Goal: Task Accomplishment & Management: Manage account settings

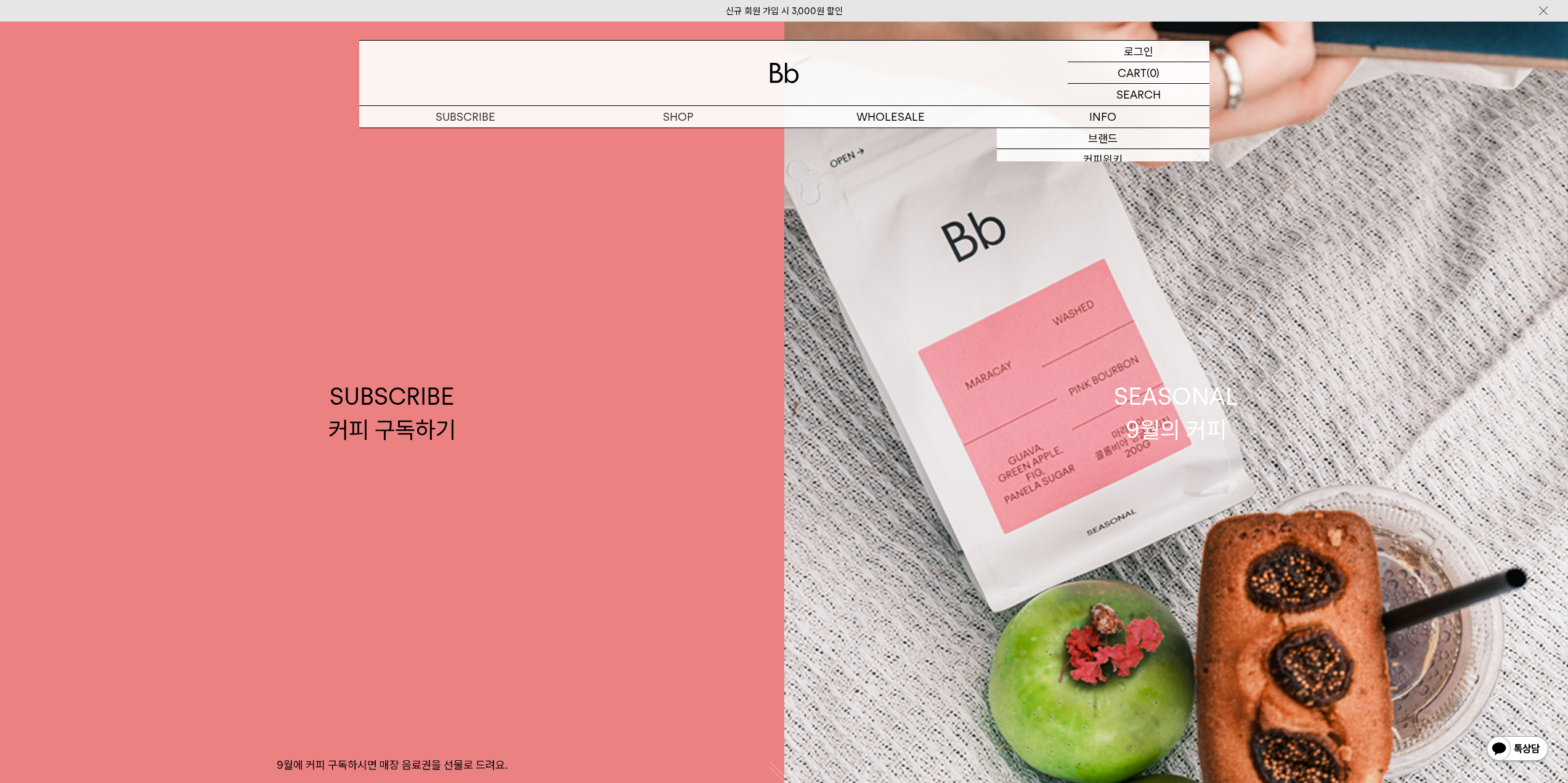
click at [1165, 46] on div "LOGIN 로그인" at bounding box center [1139, 51] width 142 height 21
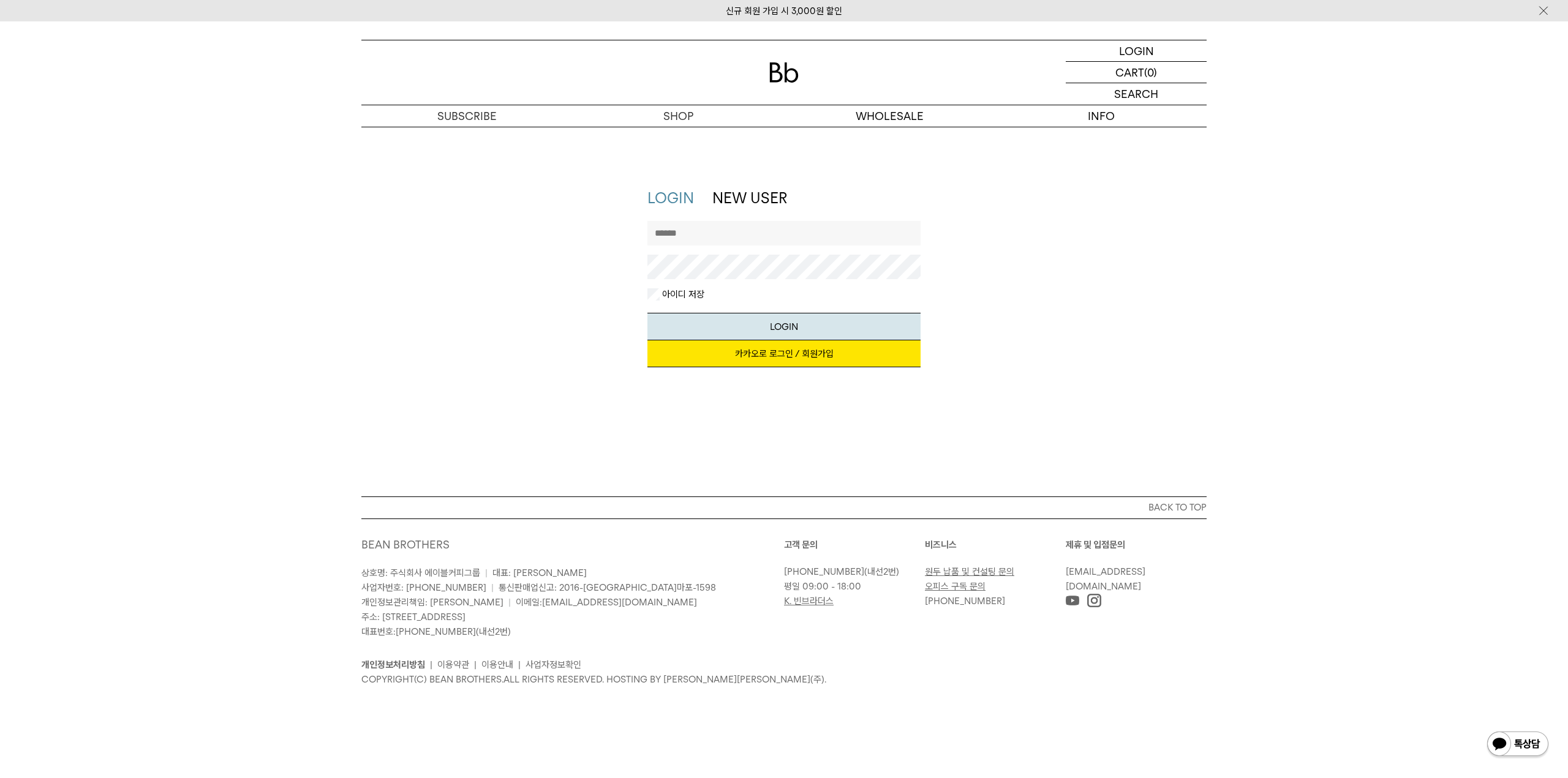
click at [827, 355] on link "카카오로 로그인 / 회원가입" at bounding box center [784, 354] width 274 height 27
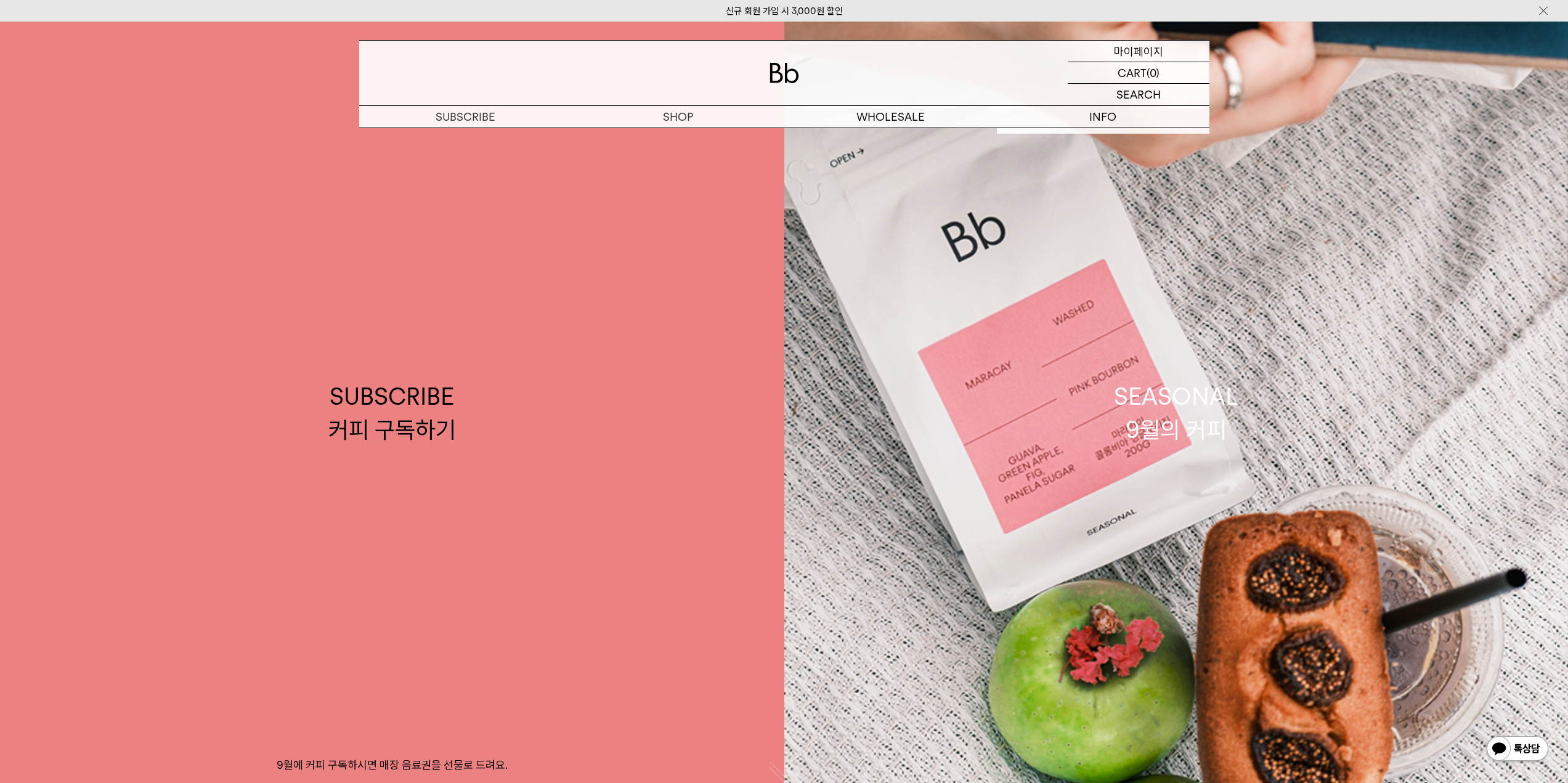
click at [1156, 48] on p "마이페이지" at bounding box center [1139, 51] width 49 height 21
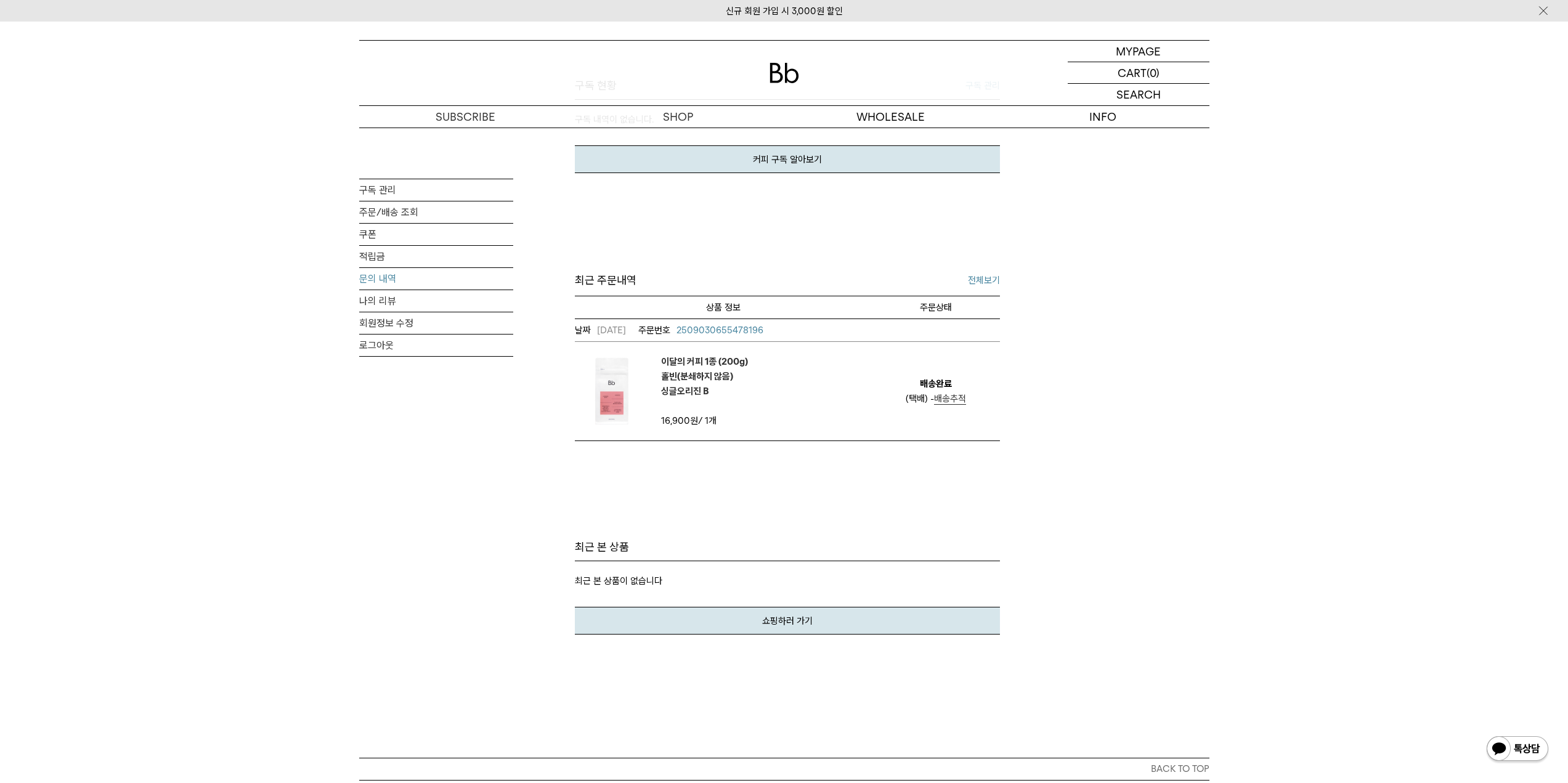
scroll to position [308, 0]
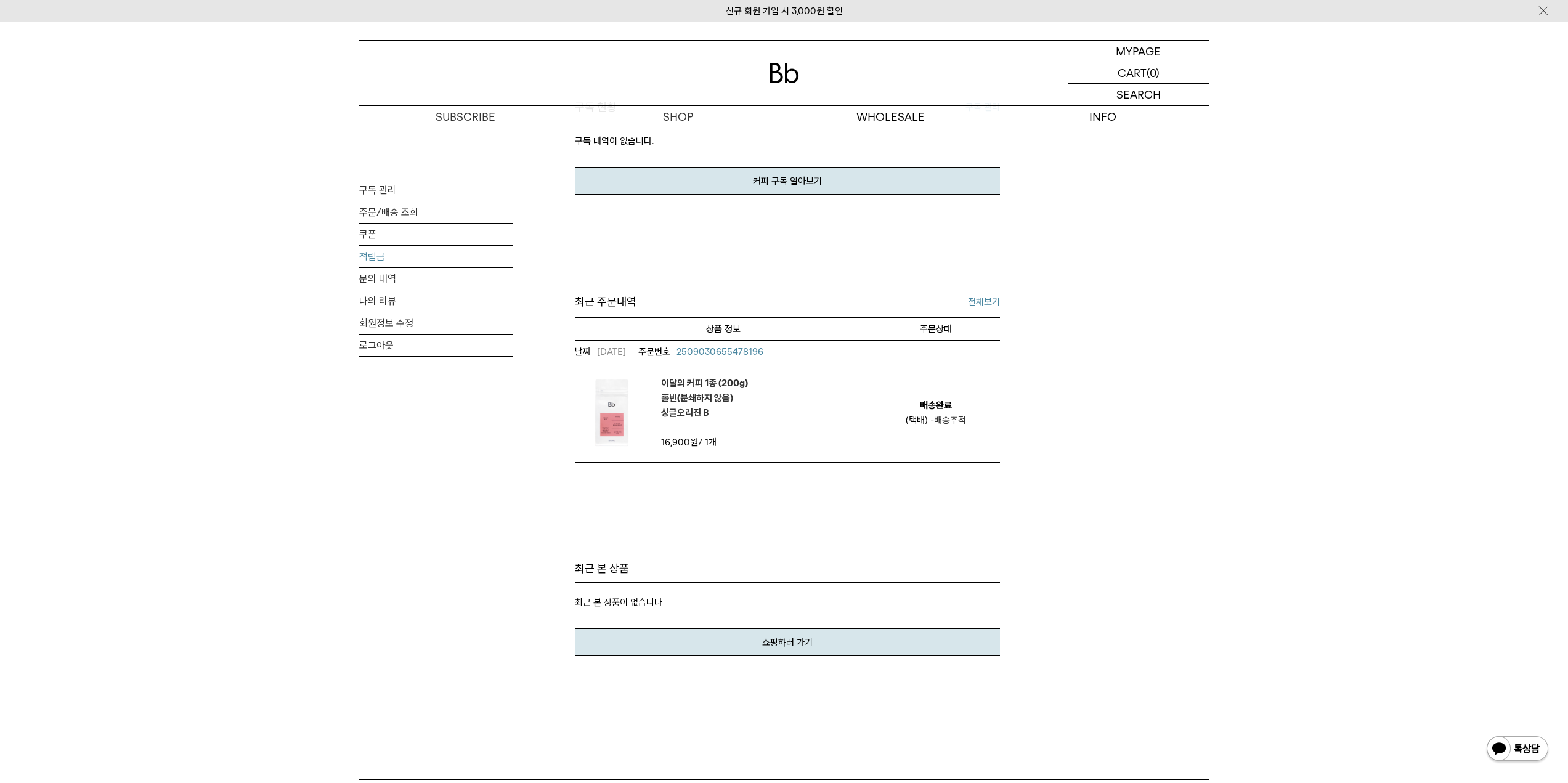
click at [389, 247] on link "적립금" at bounding box center [435, 256] width 154 height 21
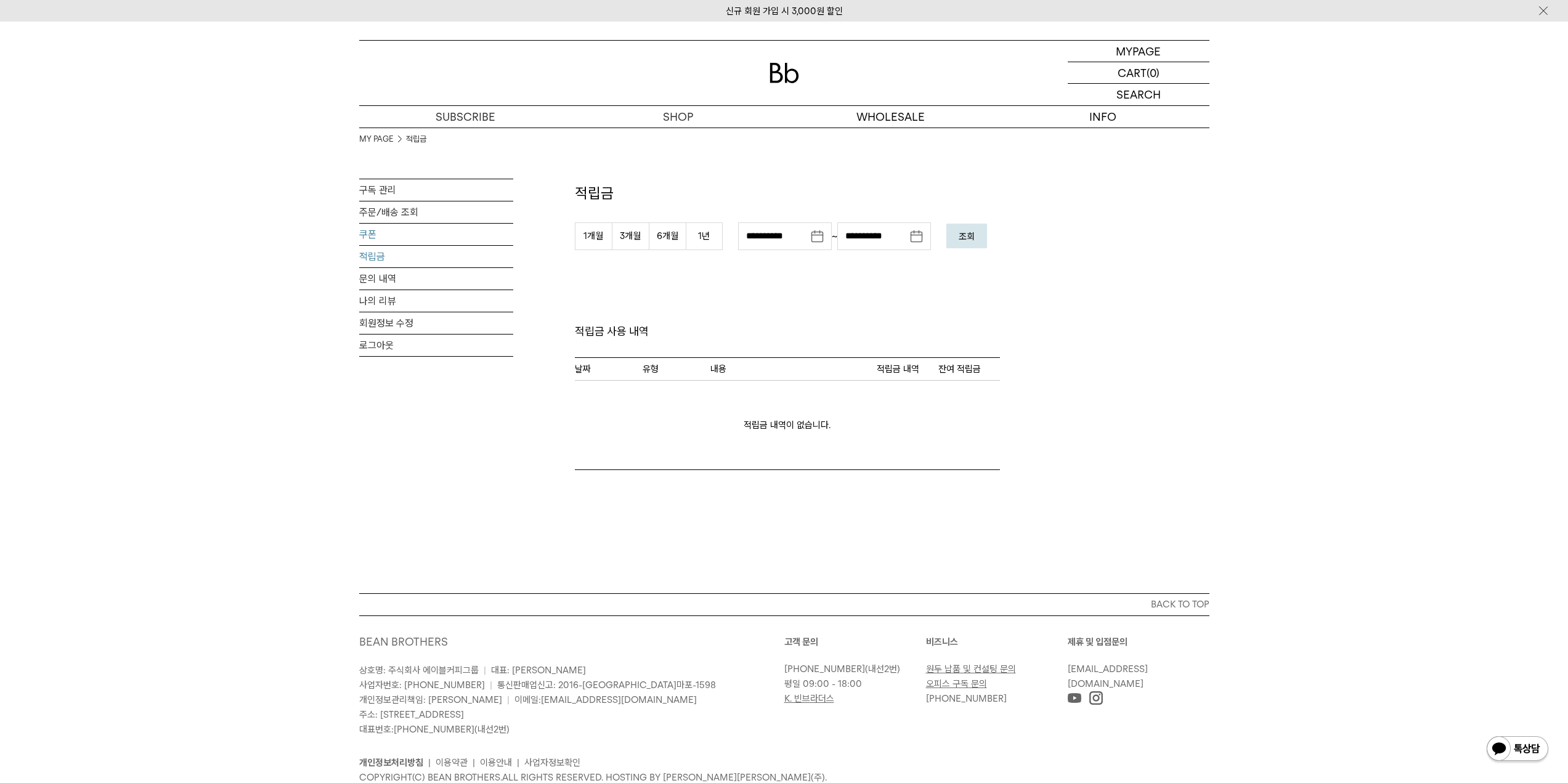
click at [382, 241] on link "쿠폰" at bounding box center [435, 234] width 154 height 21
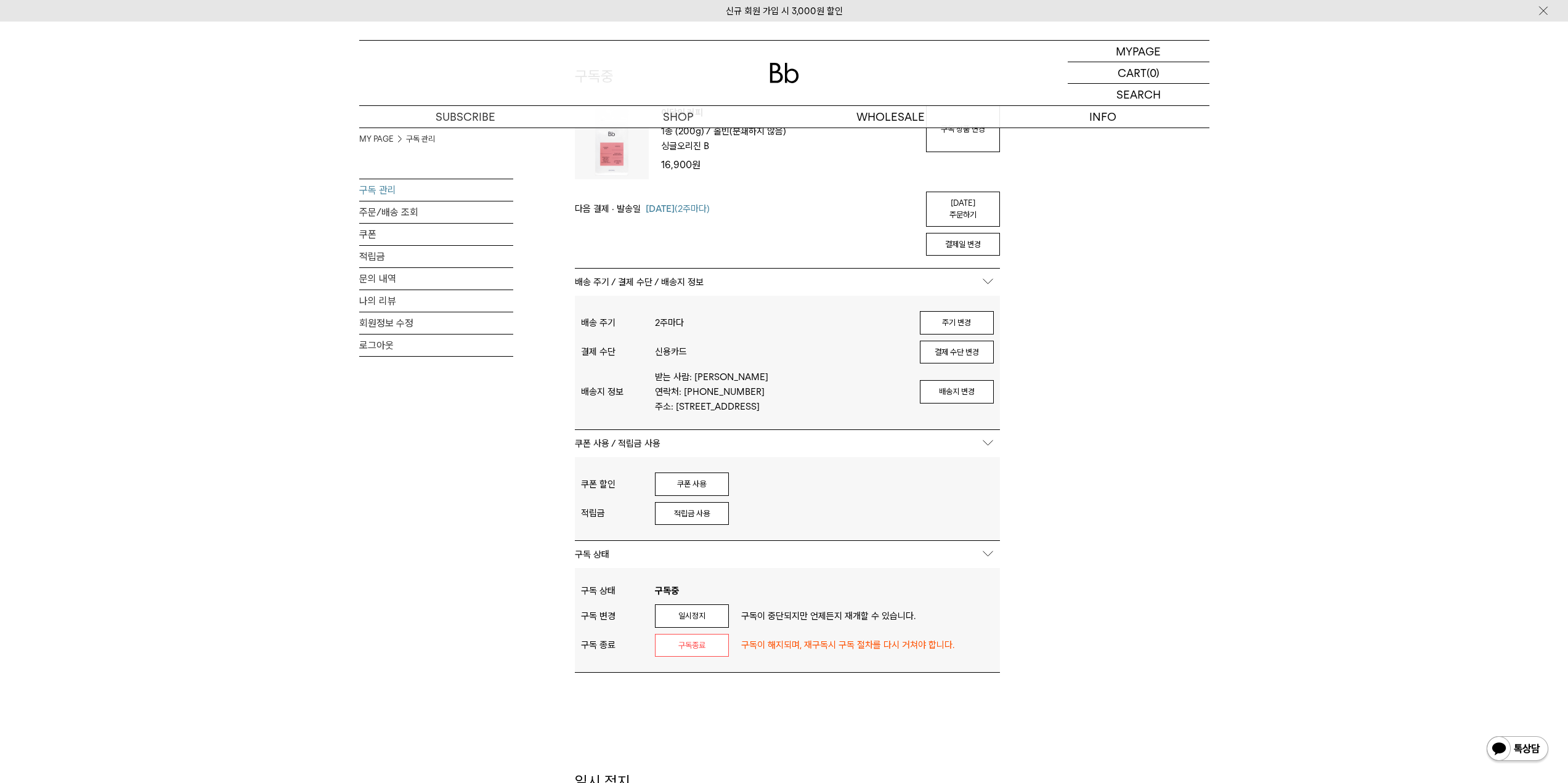
scroll to position [123, 0]
click at [708, 480] on button "쿠폰 사용" at bounding box center [692, 478] width 74 height 24
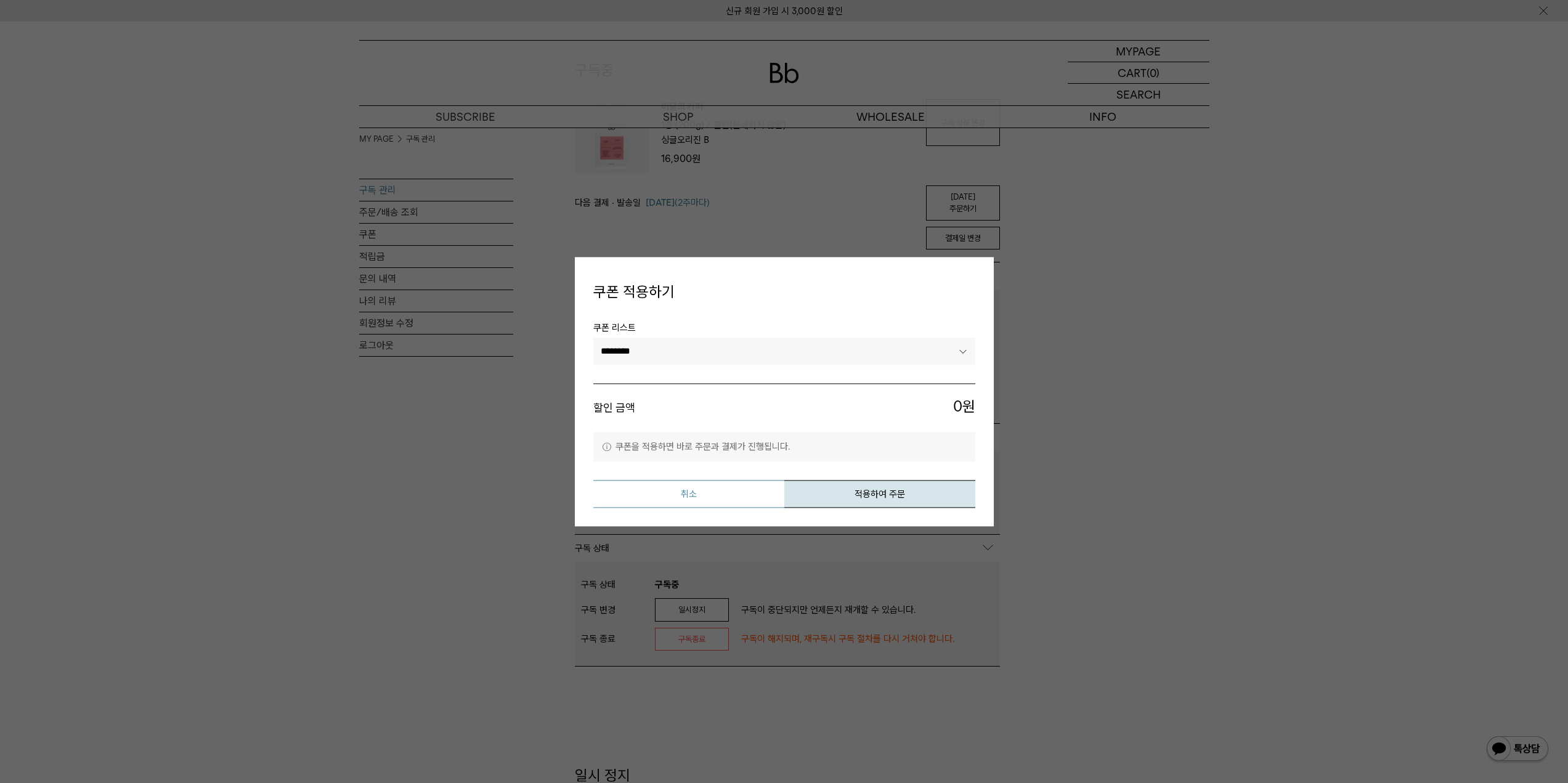
click at [738, 497] on button "취소" at bounding box center [689, 494] width 191 height 28
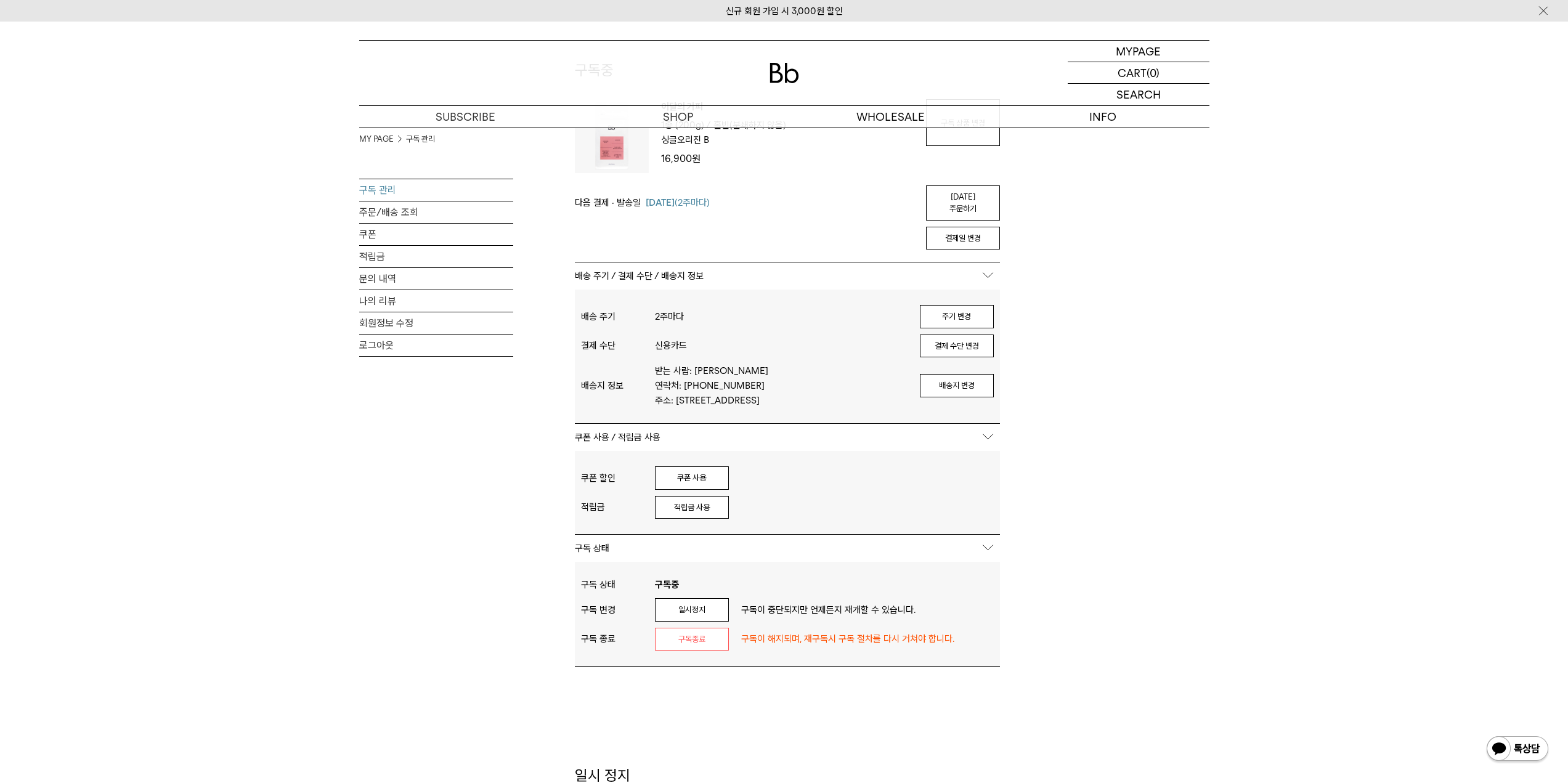
click at [983, 556] on p "구독 상태" at bounding box center [787, 548] width 425 height 27
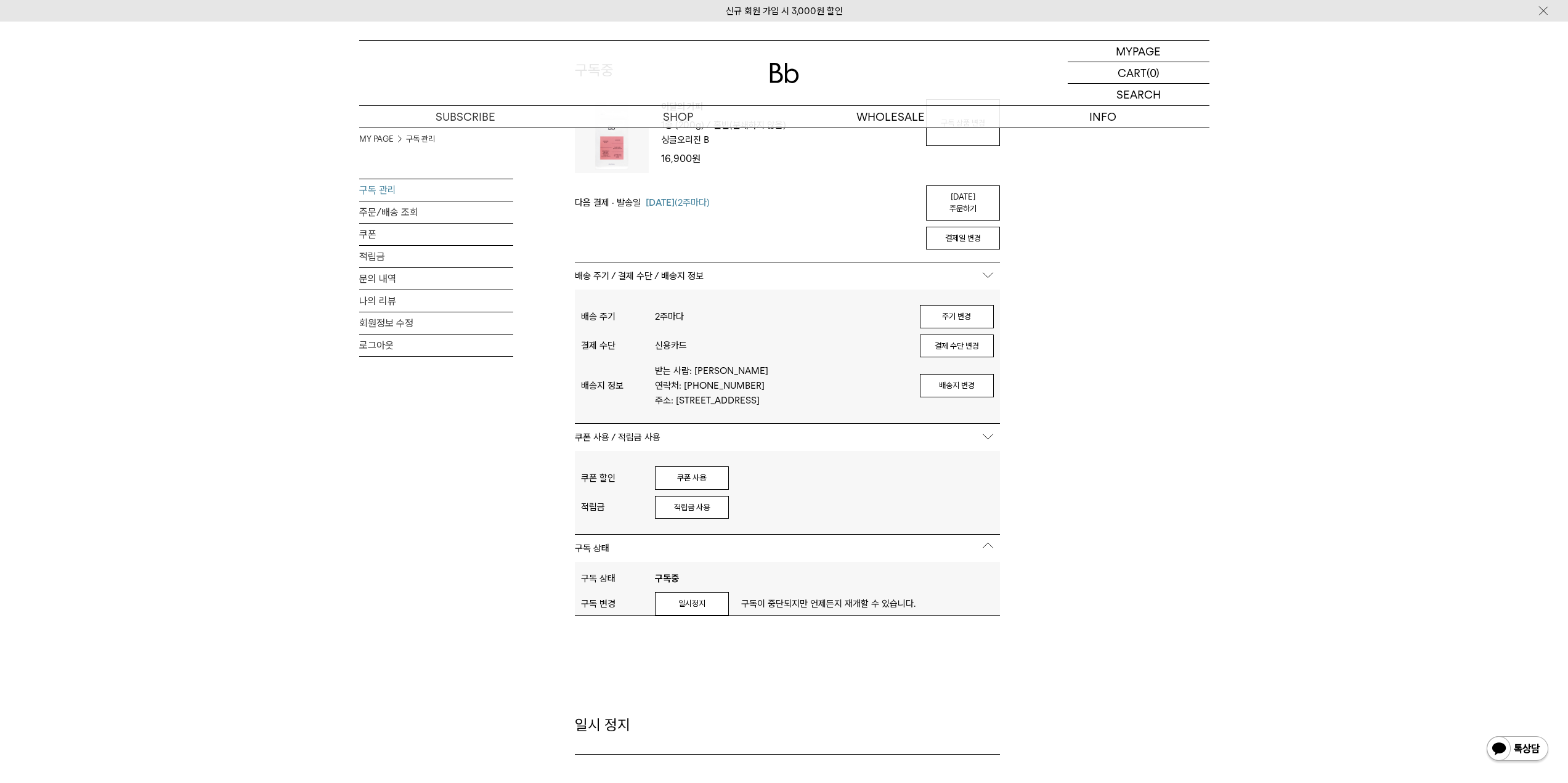
click at [983, 556] on p "구독 상태" at bounding box center [787, 548] width 425 height 27
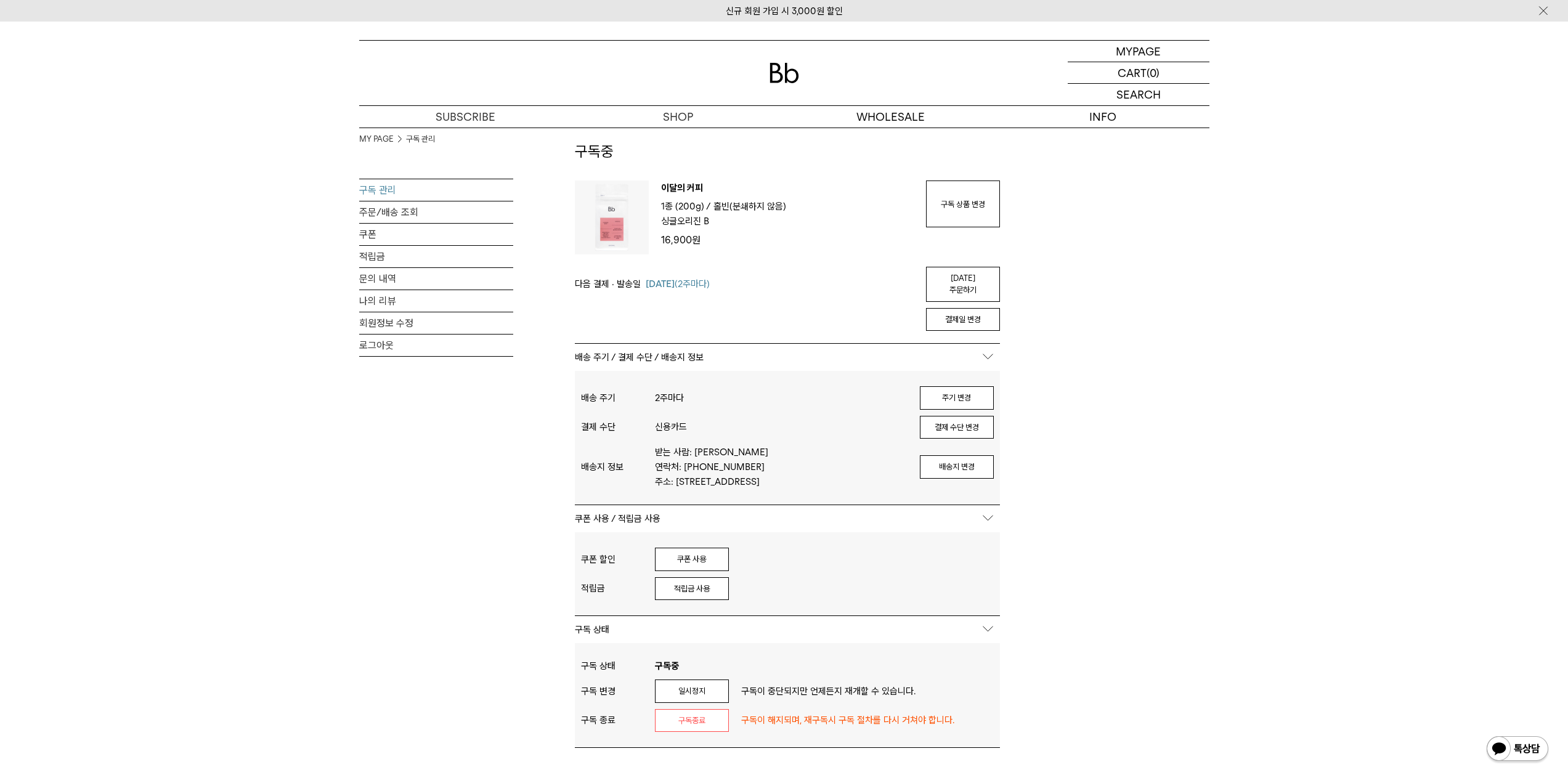
scroll to position [0, 0]
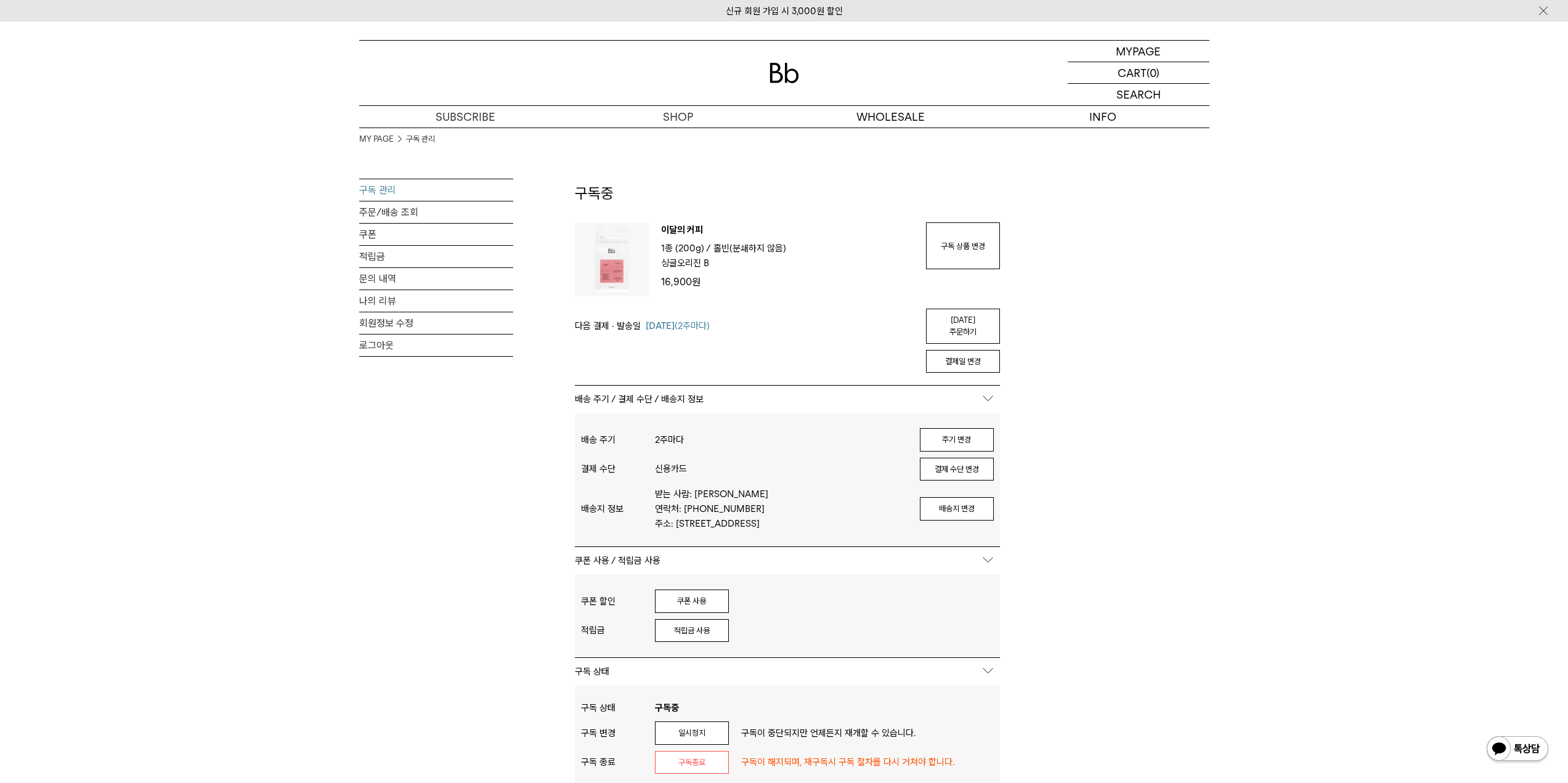
click at [1125, 434] on div "MY PAGE 구독 관리 구독 관리 주문/배송 조회 쿠폰 적립금 문의 내역 나의 리뷰 회원정보 수정 로그아웃 구독중 구독 번호 : 54966 …" at bounding box center [784, 571] width 850 height 886
click at [967, 253] on link "구독 상품 변경" at bounding box center [963, 246] width 74 height 47
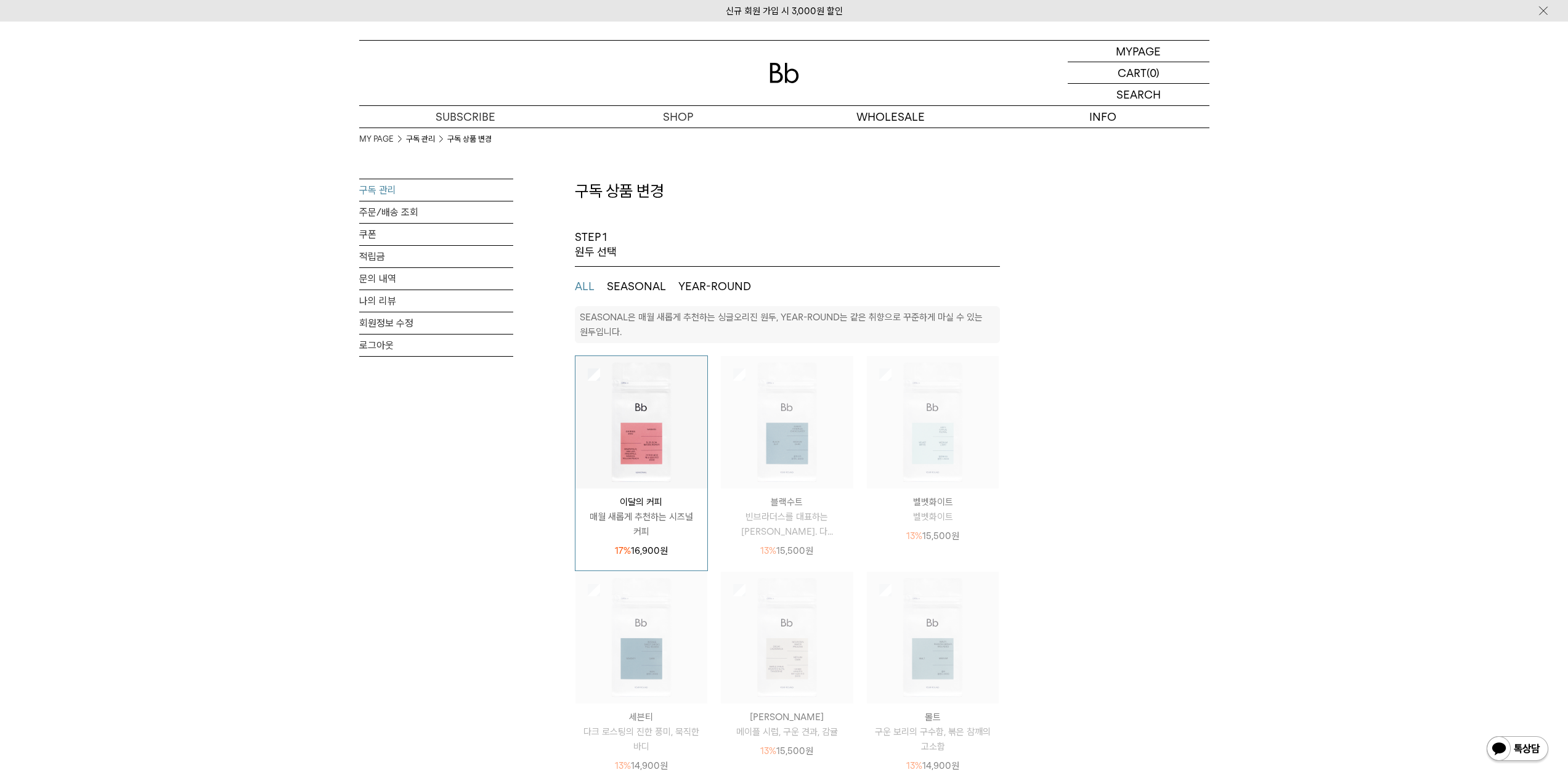
select select "**"
drag, startPoint x: 904, startPoint y: 234, endPoint x: 655, endPoint y: 111, distance: 277.7
click at [903, 234] on div "STEP 1 원두 선택" at bounding box center [787, 248] width 425 height 37
click at [777, 77] on img at bounding box center [784, 73] width 30 height 21
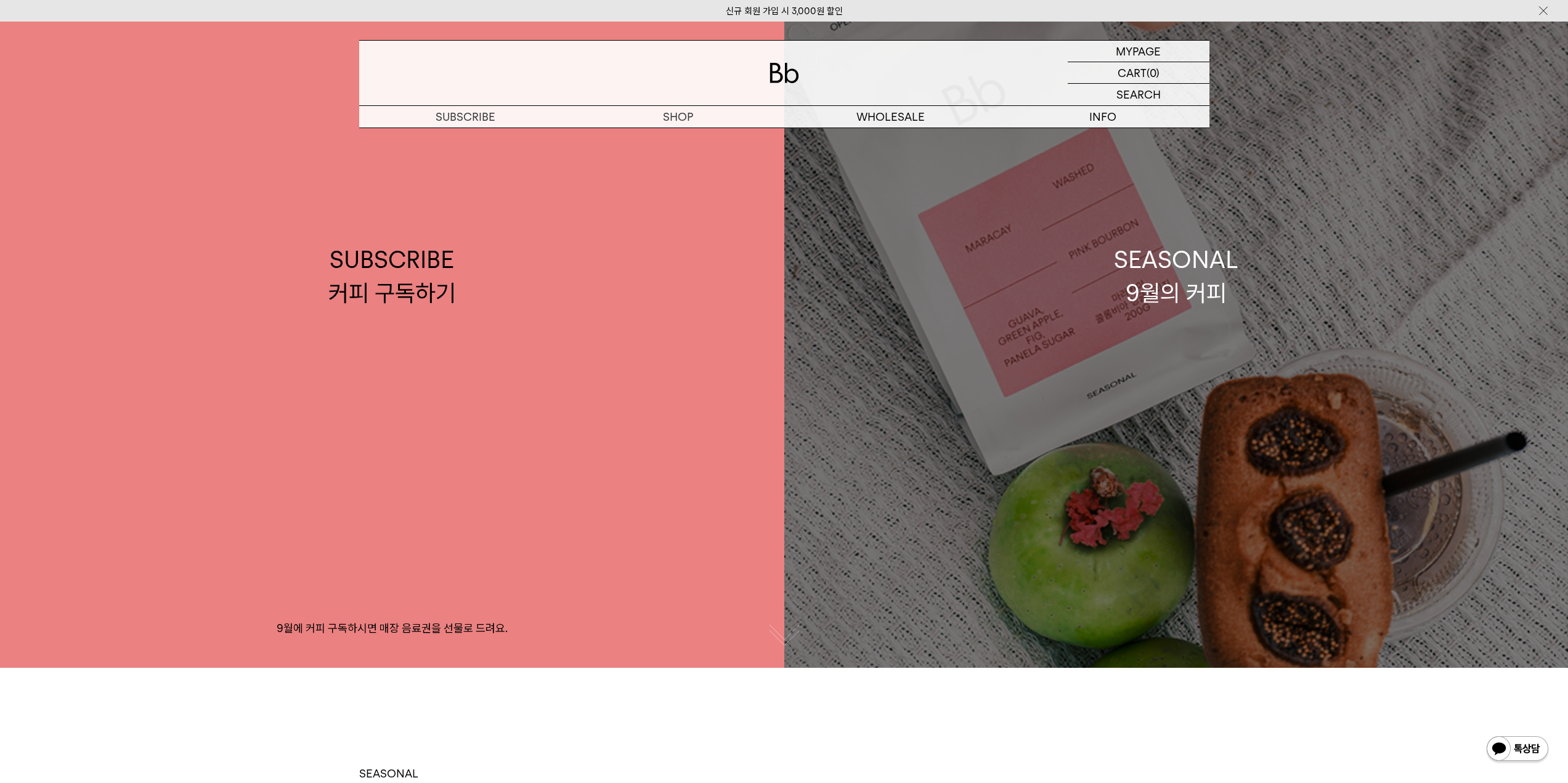
scroll to position [123, 0]
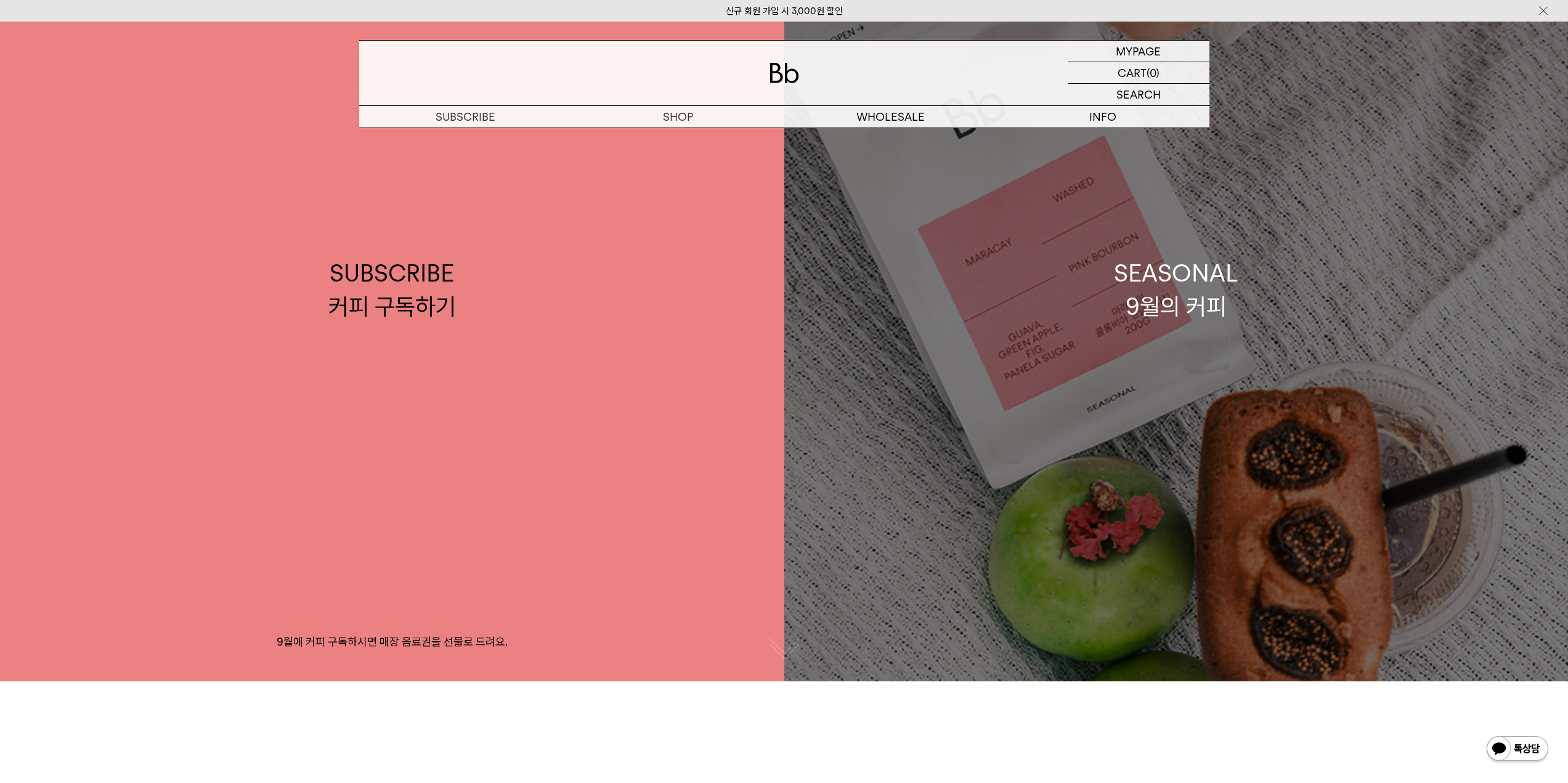
click at [1110, 292] on link "SEASONAL 9월의 커피" at bounding box center [1176, 289] width 784 height 783
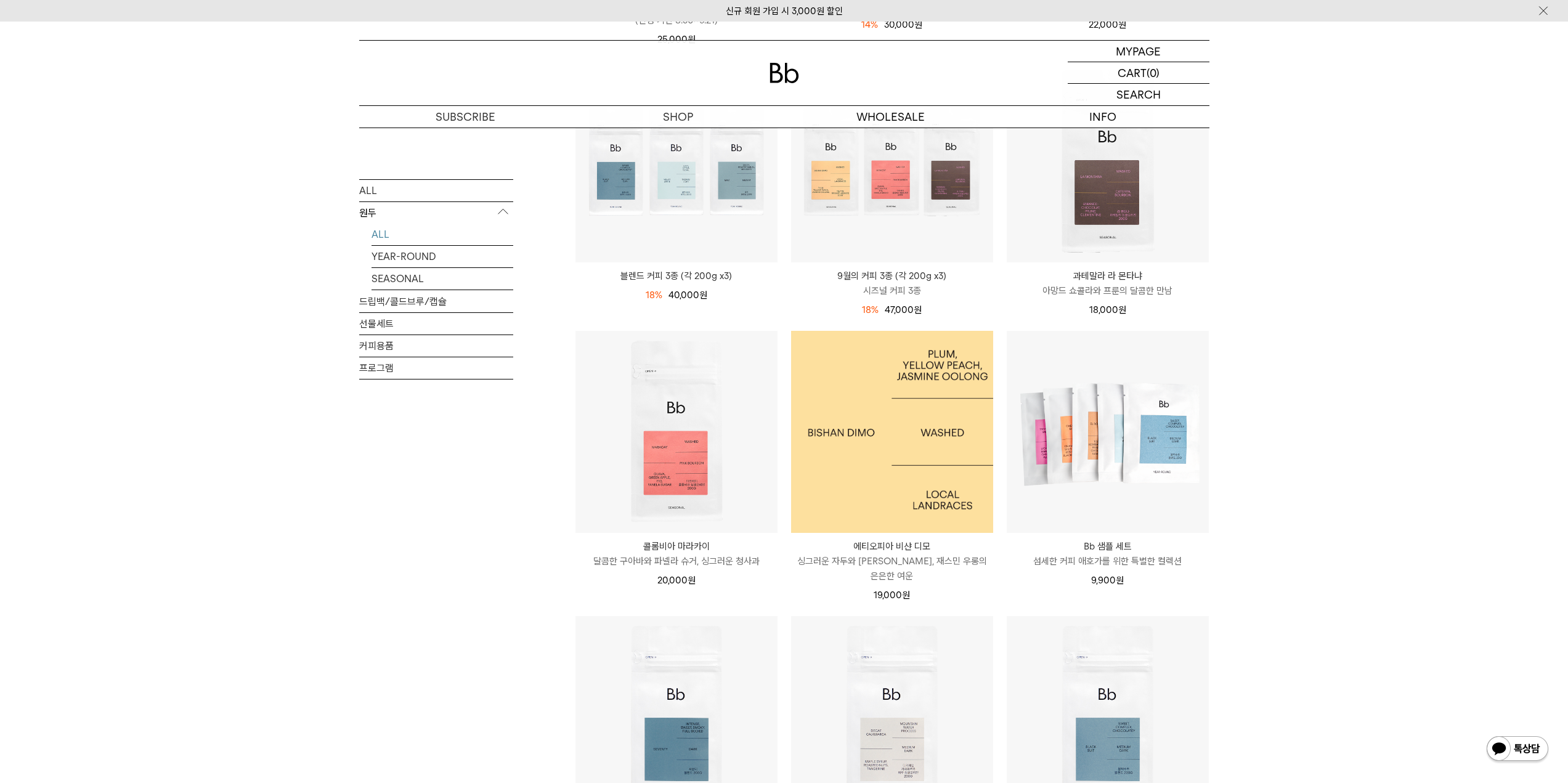
scroll to position [370, 0]
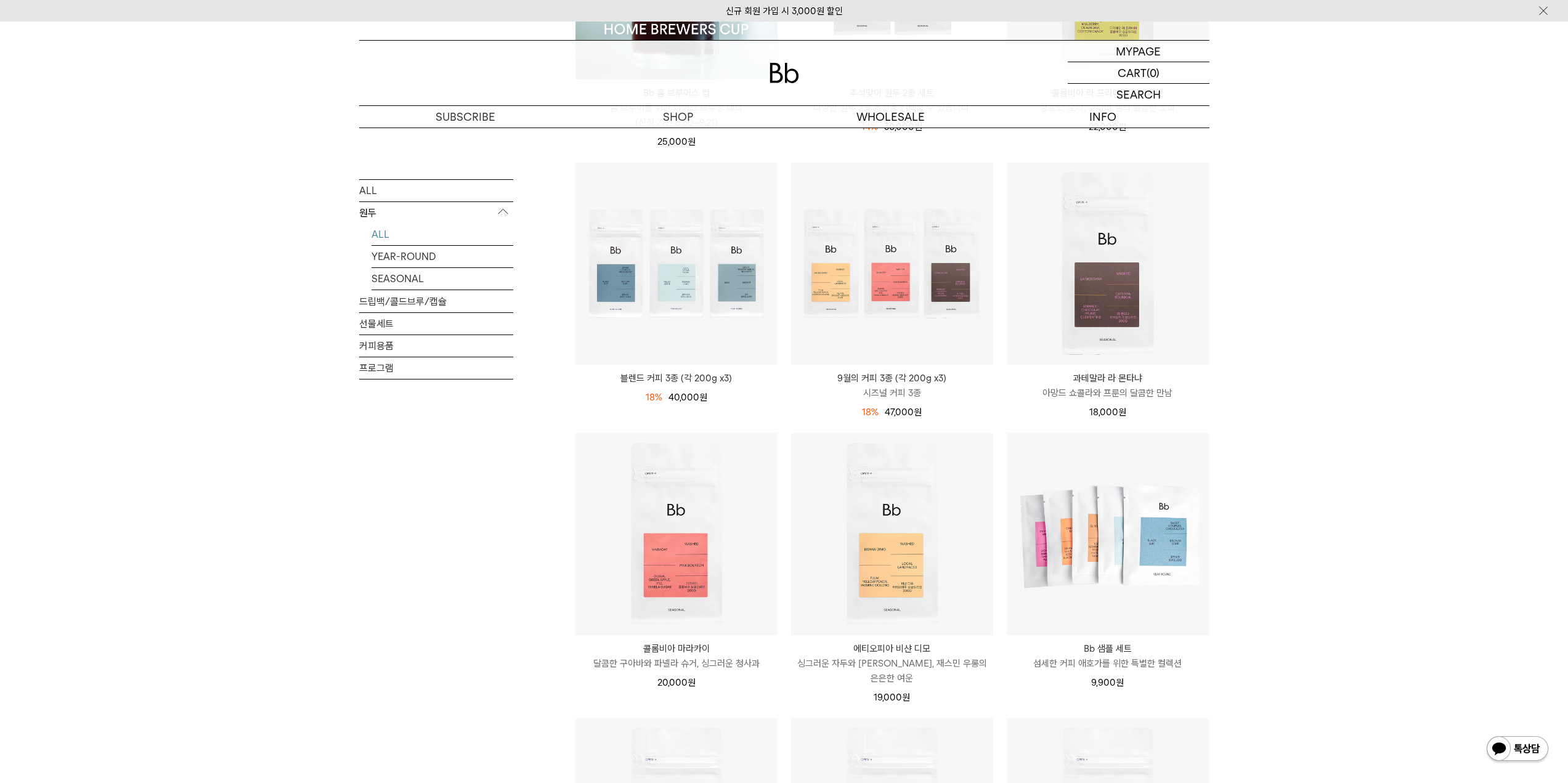
click at [1297, 426] on div "SHOP 원두 ALL 원두 ALL YEAR-ROUND SEASONAL 드립백/콜드브루/캡슐 선물세트 커피용품 프로그램 원두 최신순" at bounding box center [784, 570] width 1568 height 1625
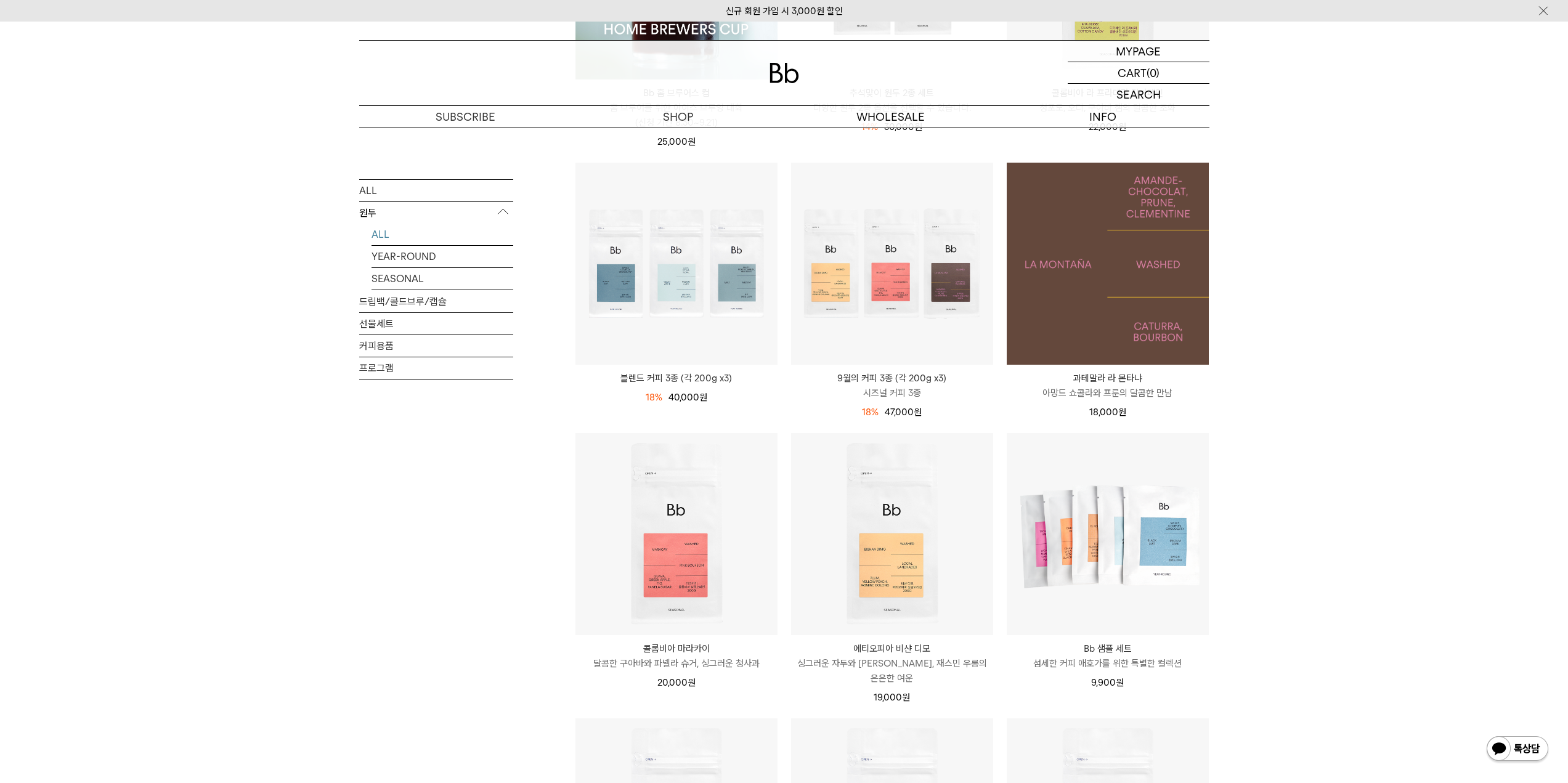
click at [1133, 321] on img at bounding box center [1108, 264] width 202 height 202
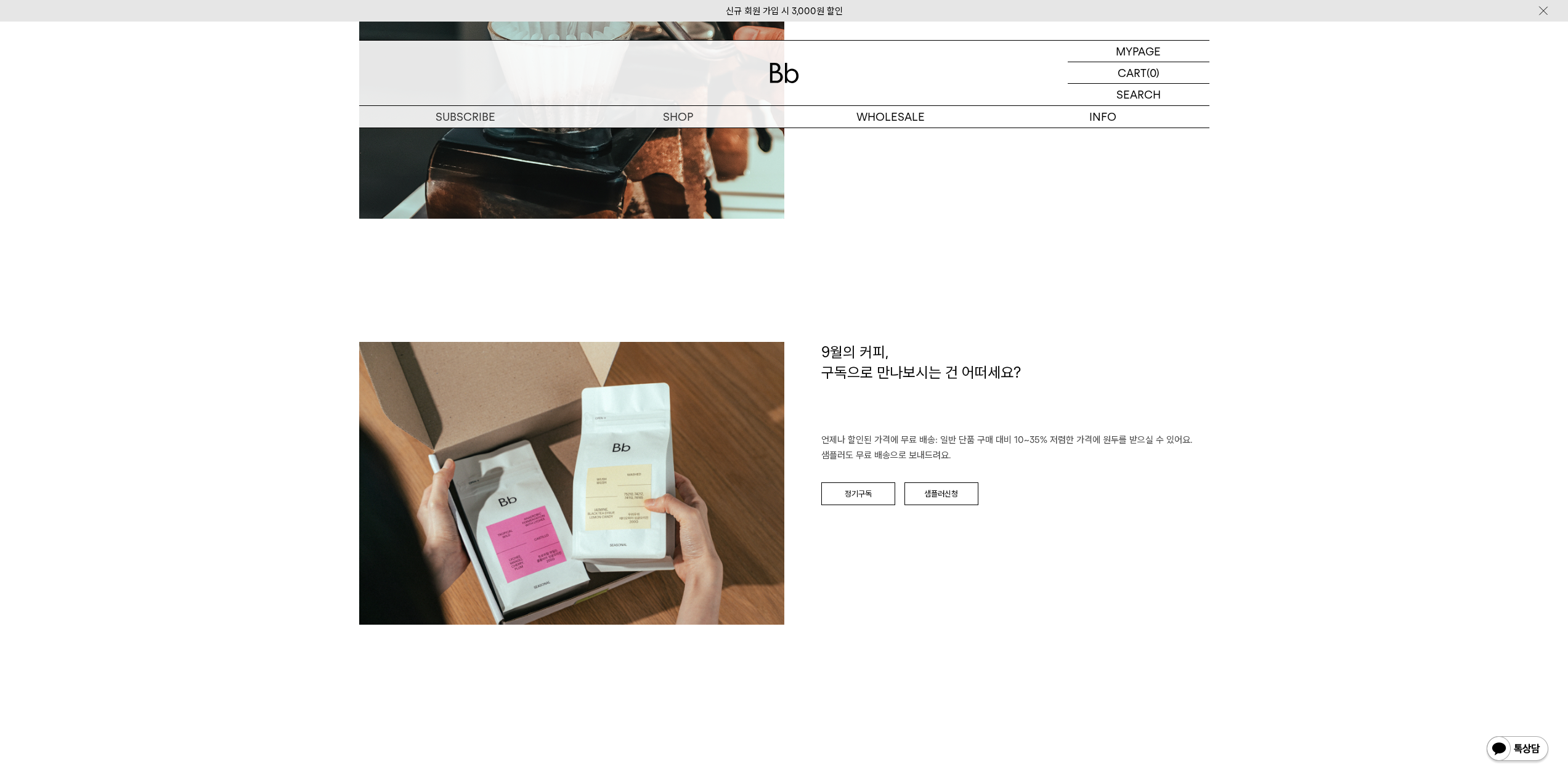
scroll to position [1726, 0]
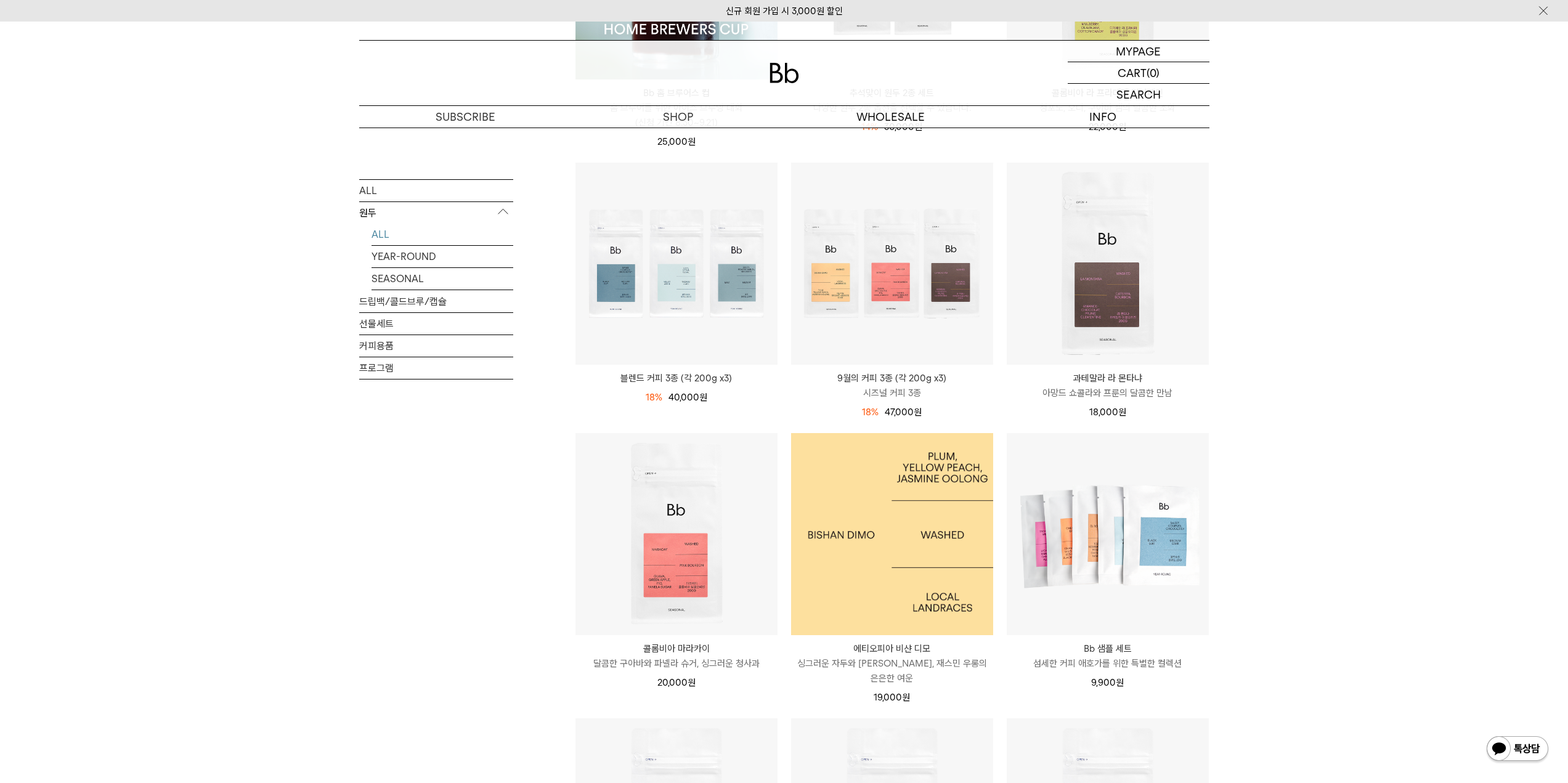
click at [872, 579] on img at bounding box center [892, 534] width 202 height 202
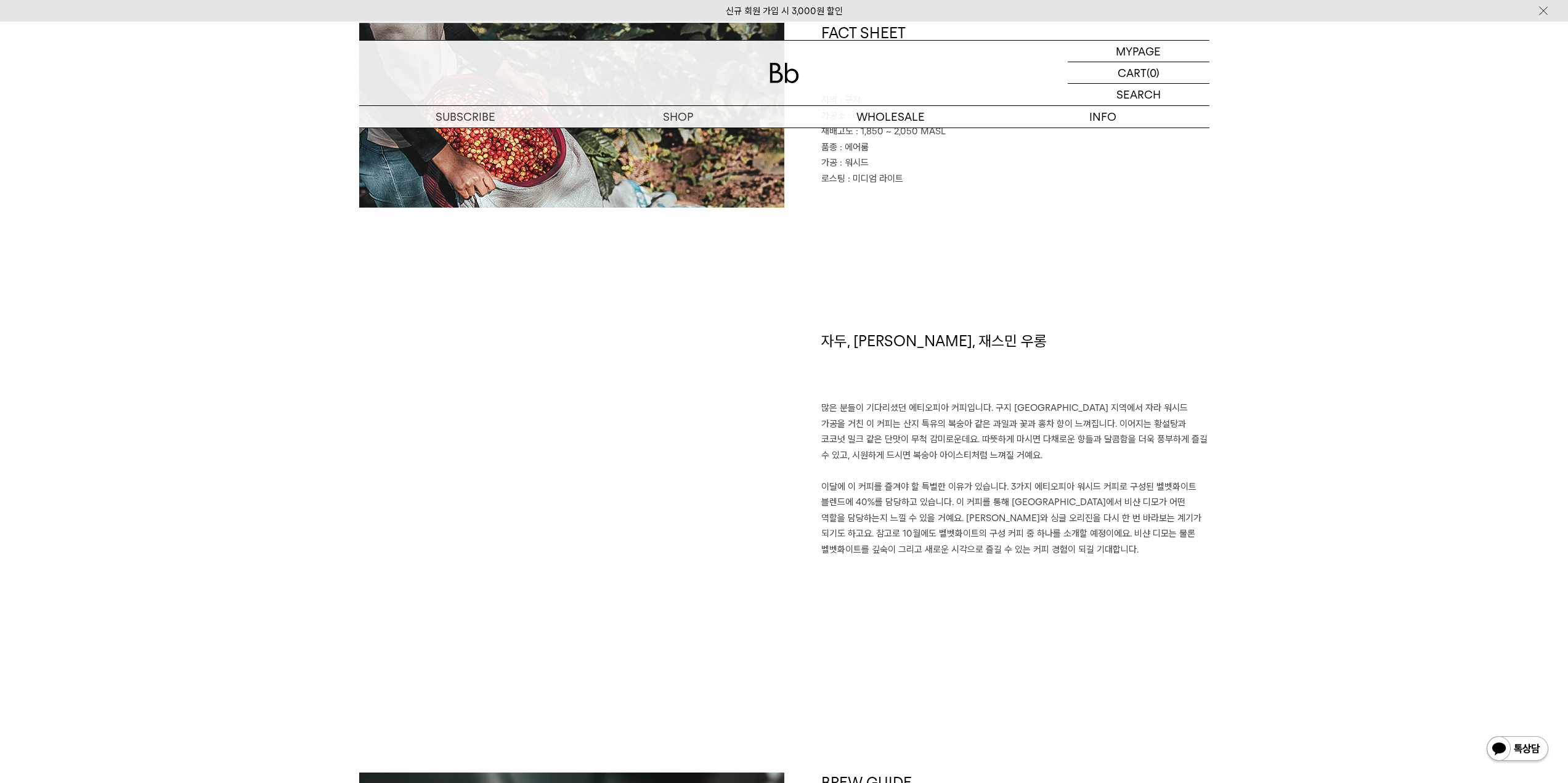
scroll to position [616, 0]
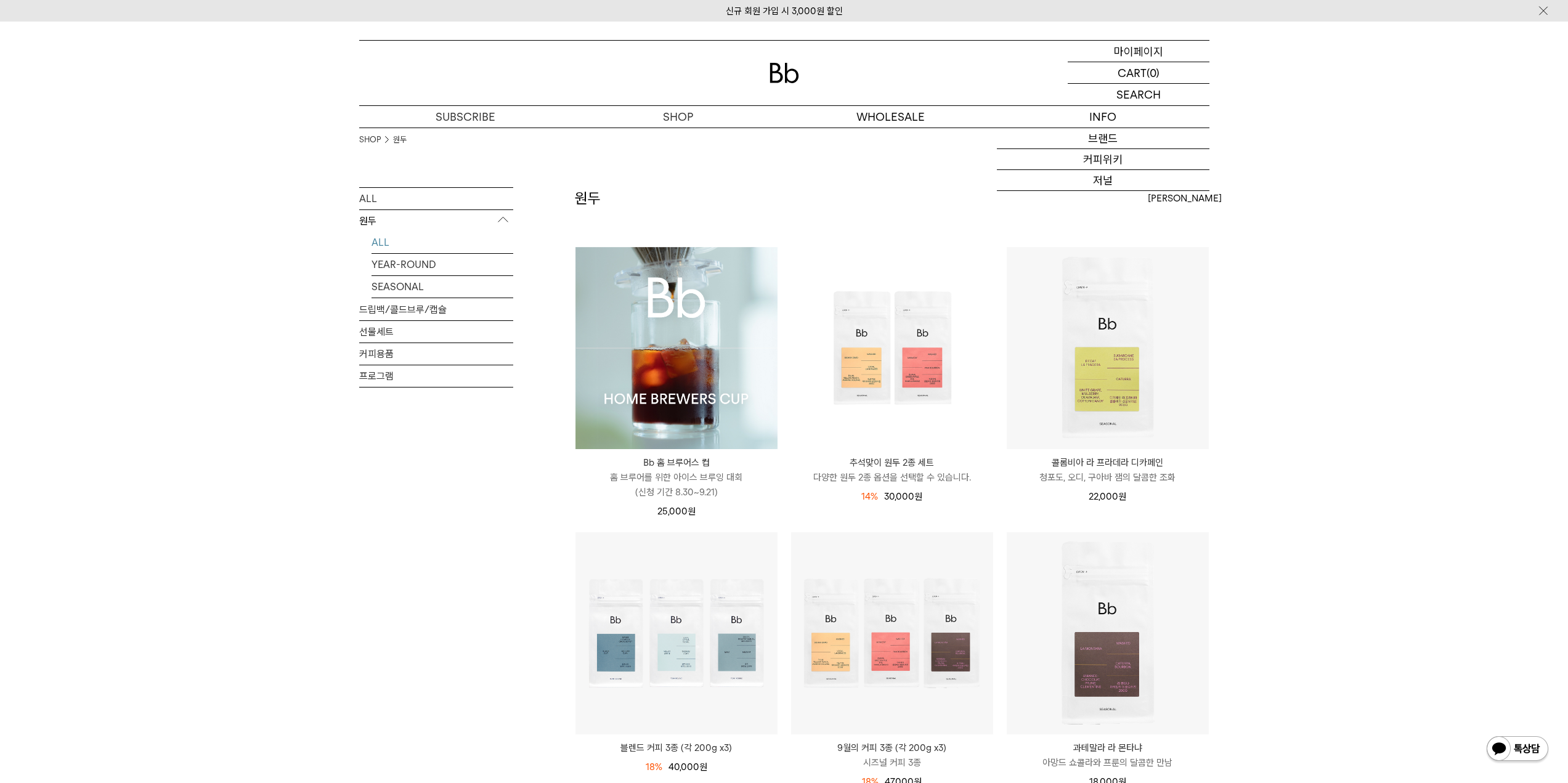
click at [1158, 57] on p "마이페이지" at bounding box center [1139, 51] width 49 height 21
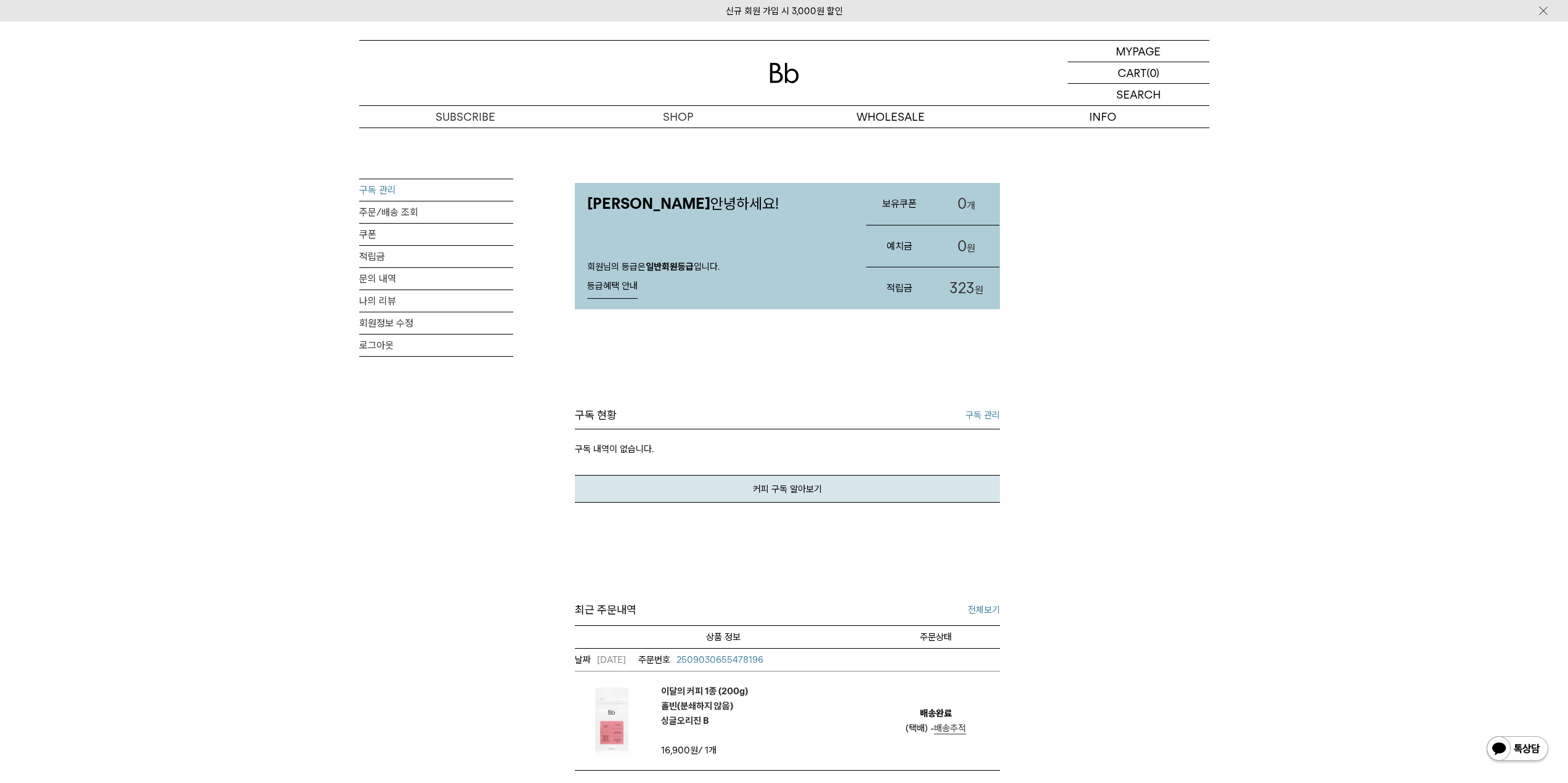
click at [417, 195] on link "구독 관리" at bounding box center [435, 190] width 154 height 21
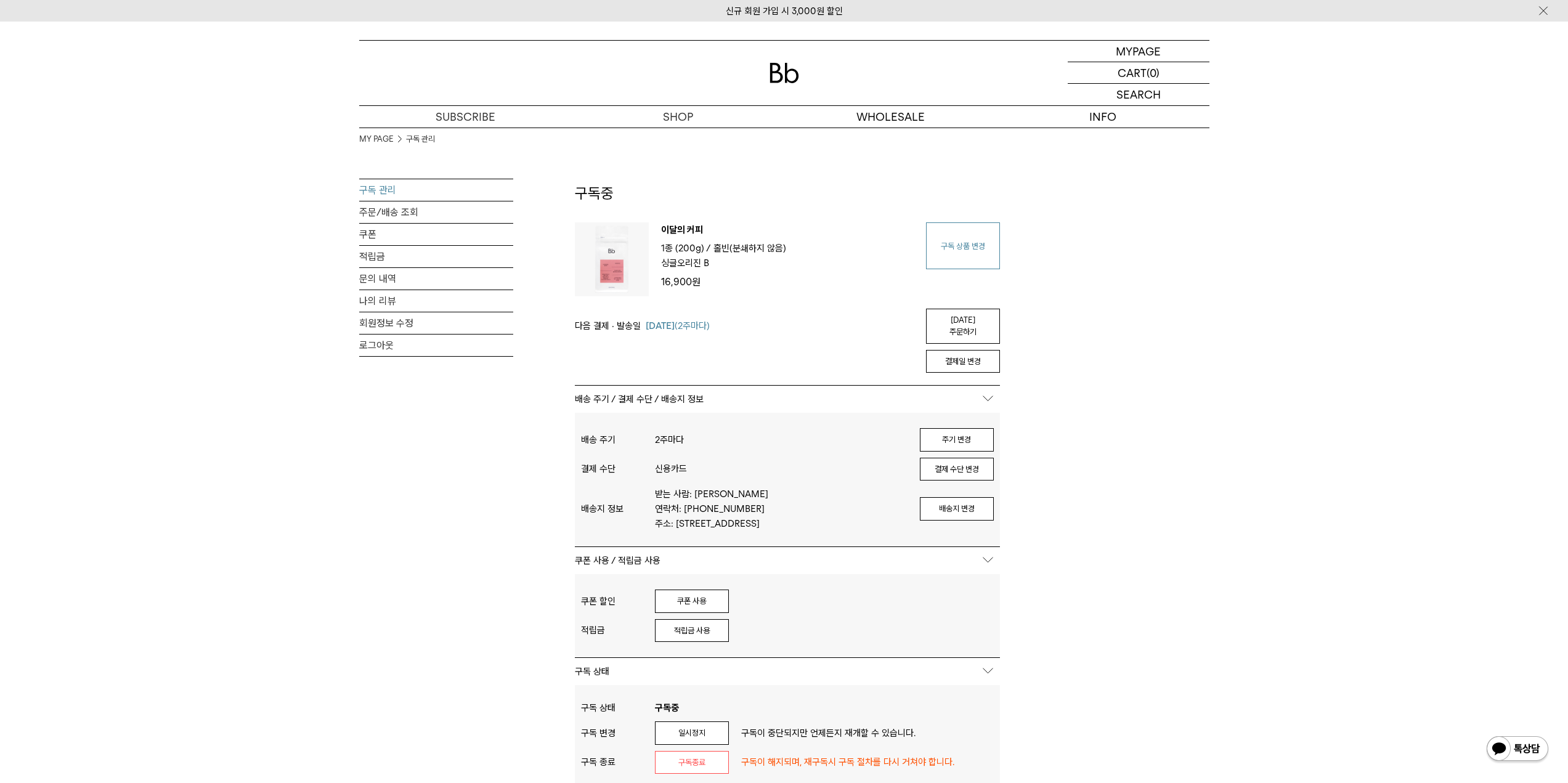
click at [980, 259] on link "구독 상품 변경" at bounding box center [963, 246] width 74 height 47
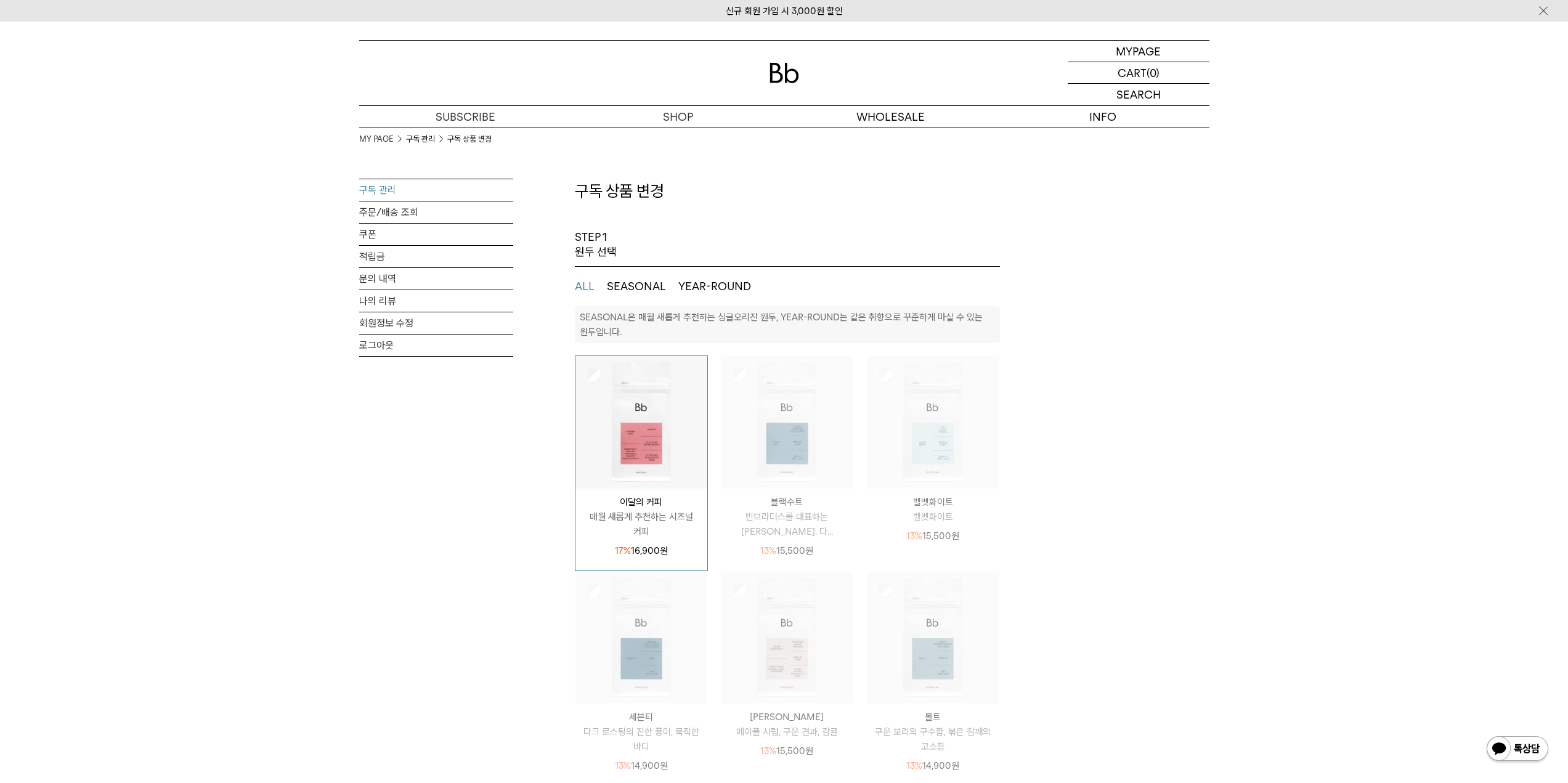
select select "**"
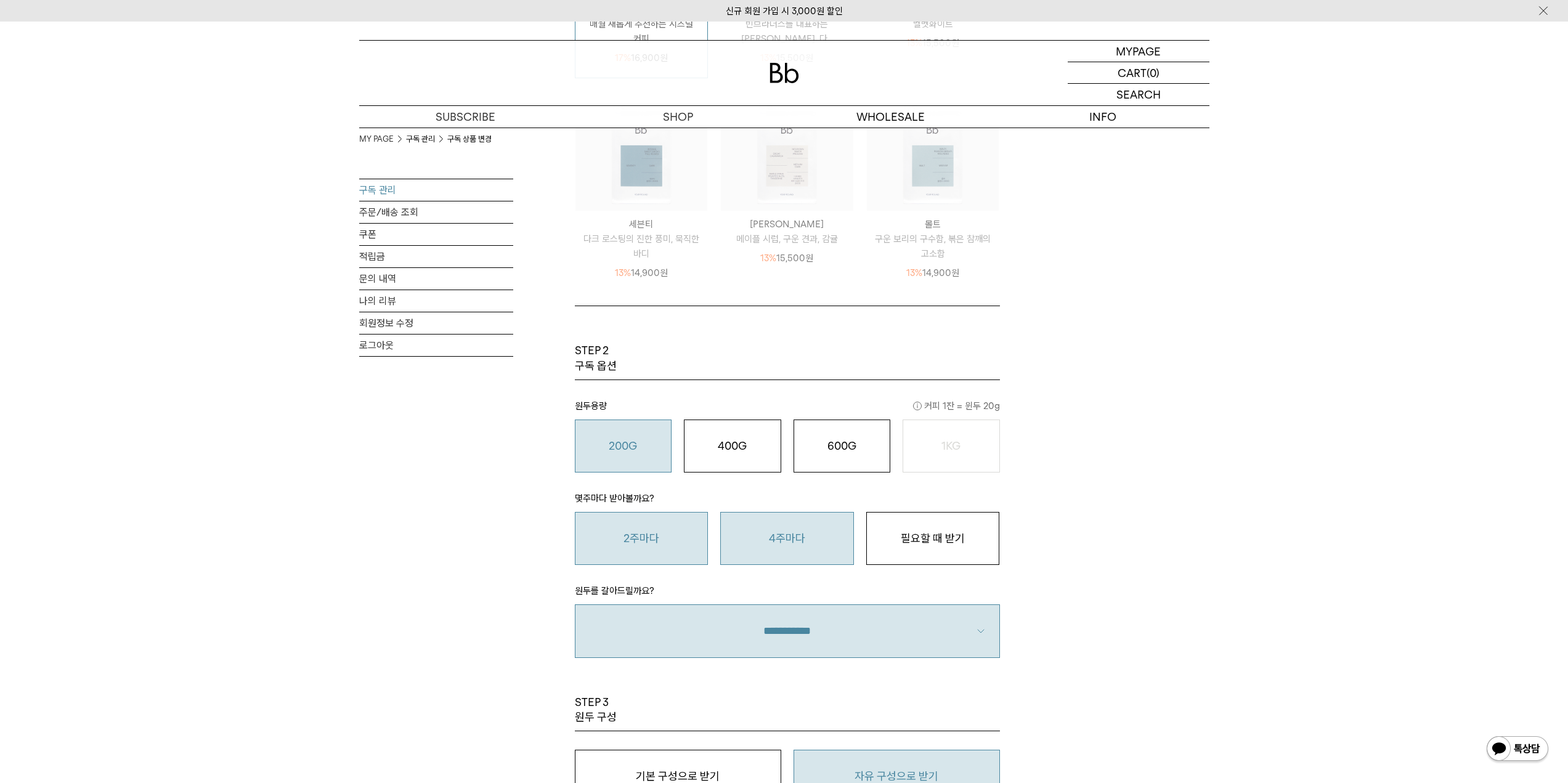
scroll to position [801, 0]
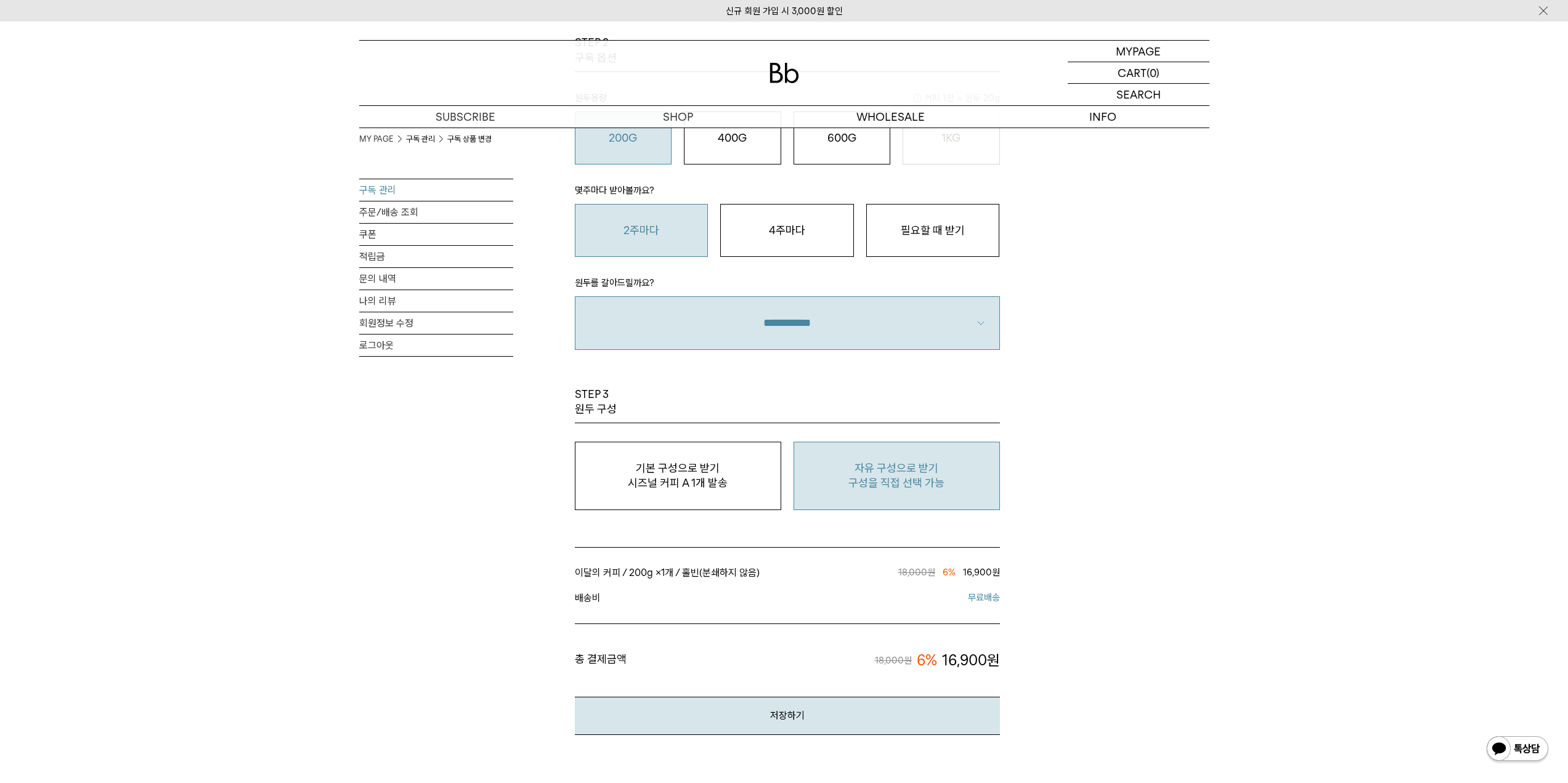
click at [878, 494] on button "자유 구성으로 받기 구성을 직접 선택 가능" at bounding box center [897, 475] width 207 height 68
type input "*"
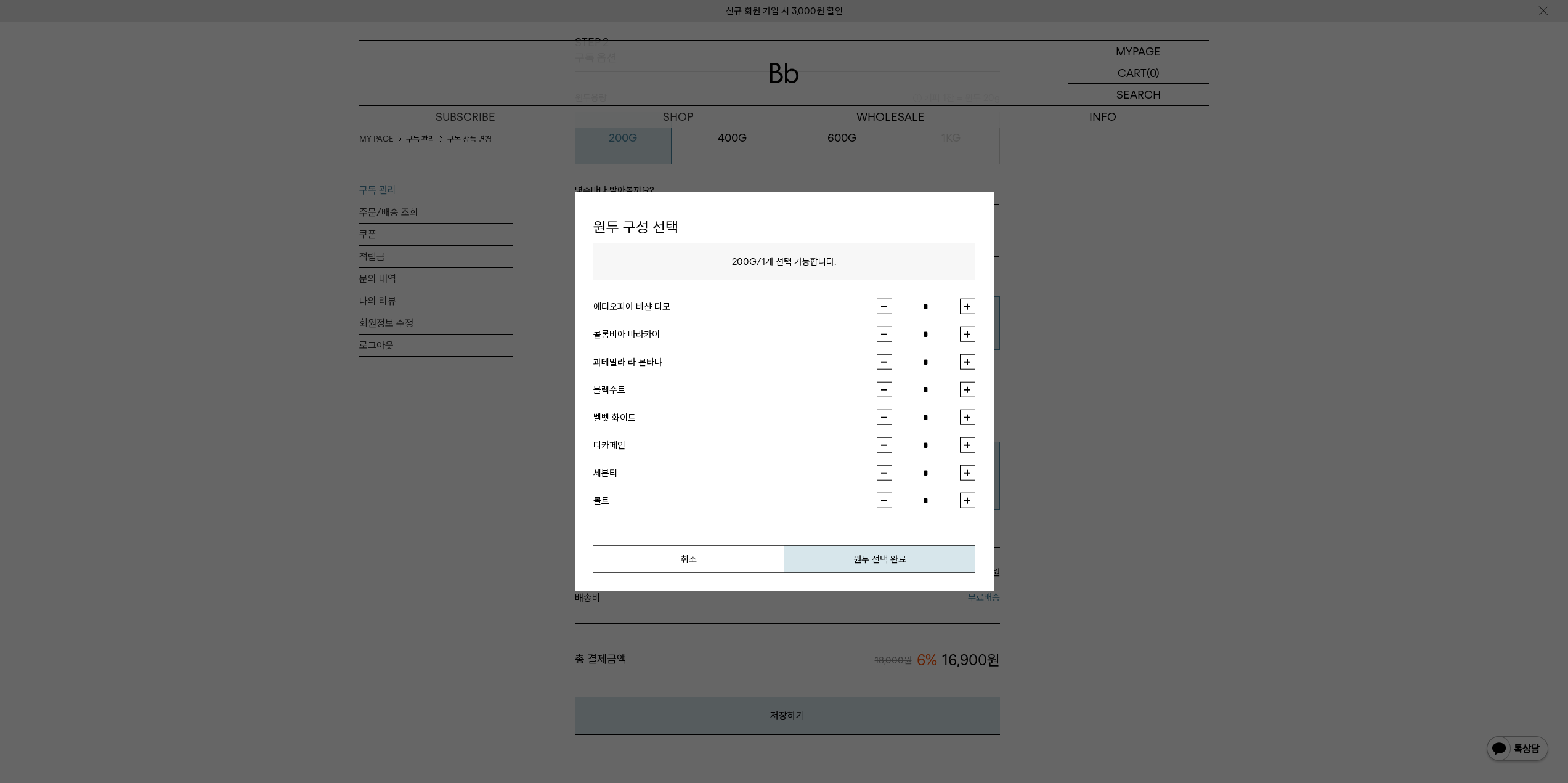
click at [963, 304] on button "button" at bounding box center [968, 307] width 15 height 15
type input "*"
click at [897, 557] on button "원두 선택 완료" at bounding box center [880, 560] width 191 height 28
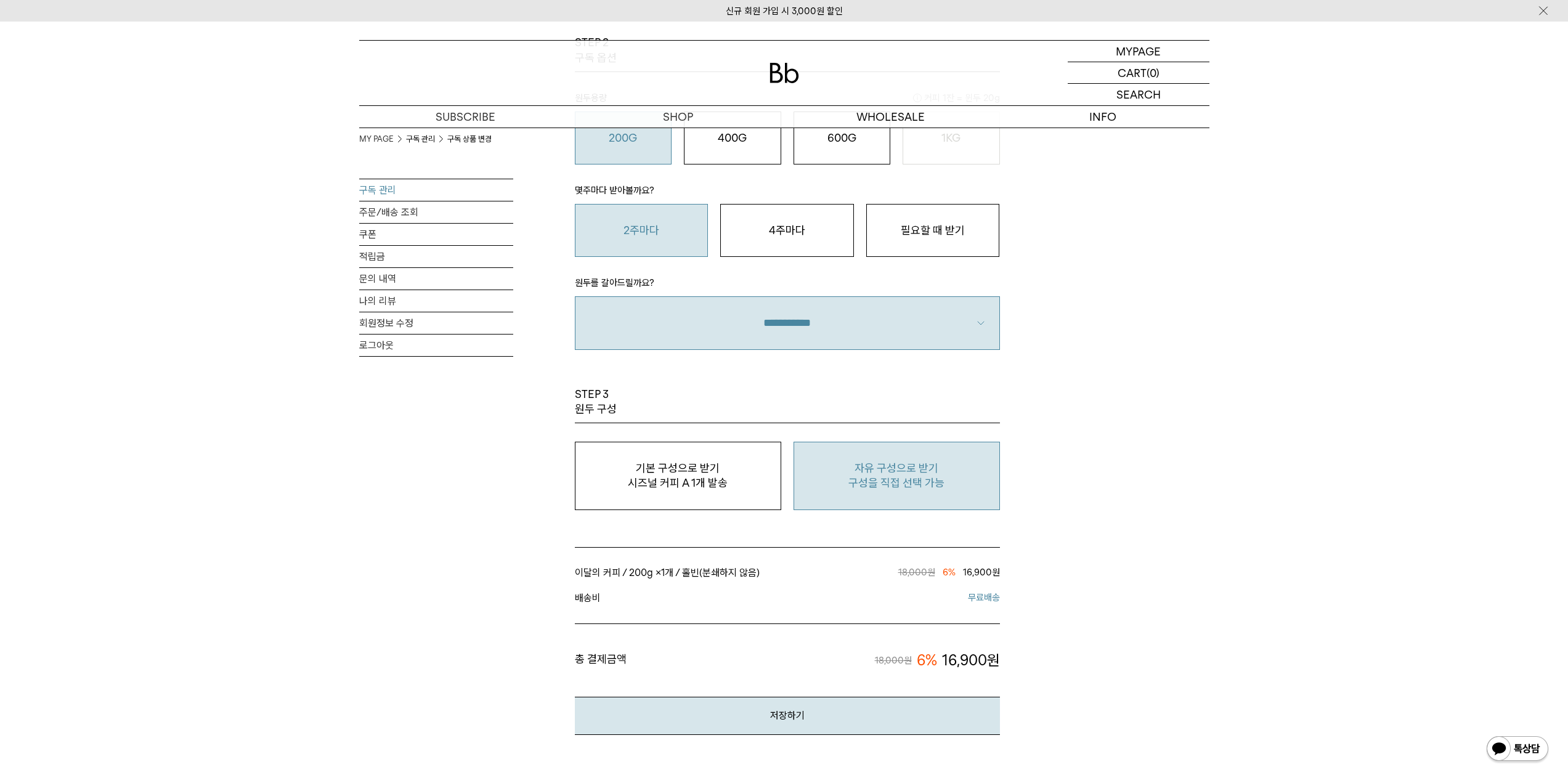
click at [1071, 580] on div "MY PAGE 구독 관리 구독 상품 변경 구독 관리 주문/배송 조회 쿠폰 적립금 문의 내역 나의 리뷰 회원정보 수정 로그아웃 구독 상품 변경 …" at bounding box center [784, 31] width 850 height 1409
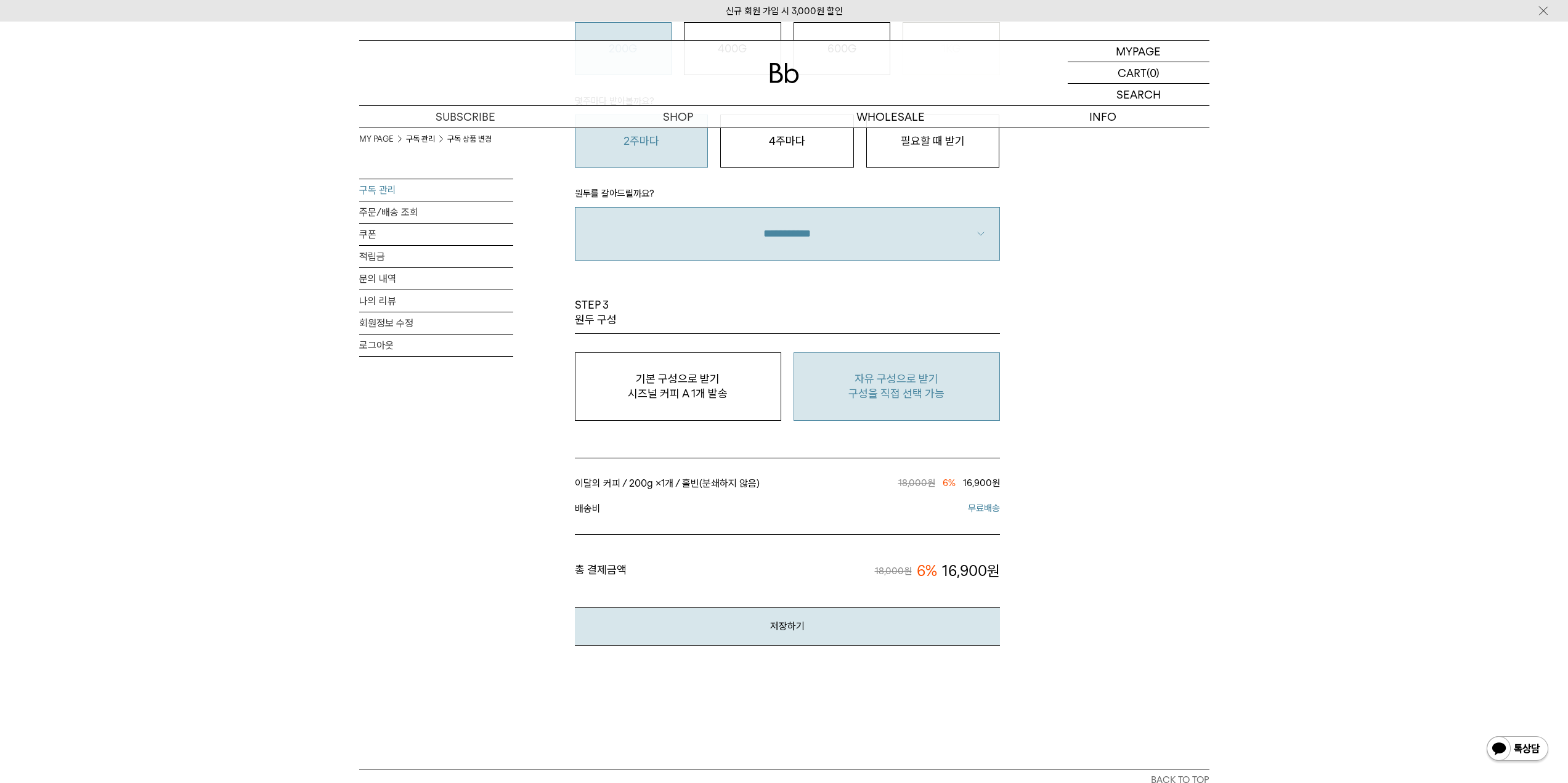
scroll to position [925, 0]
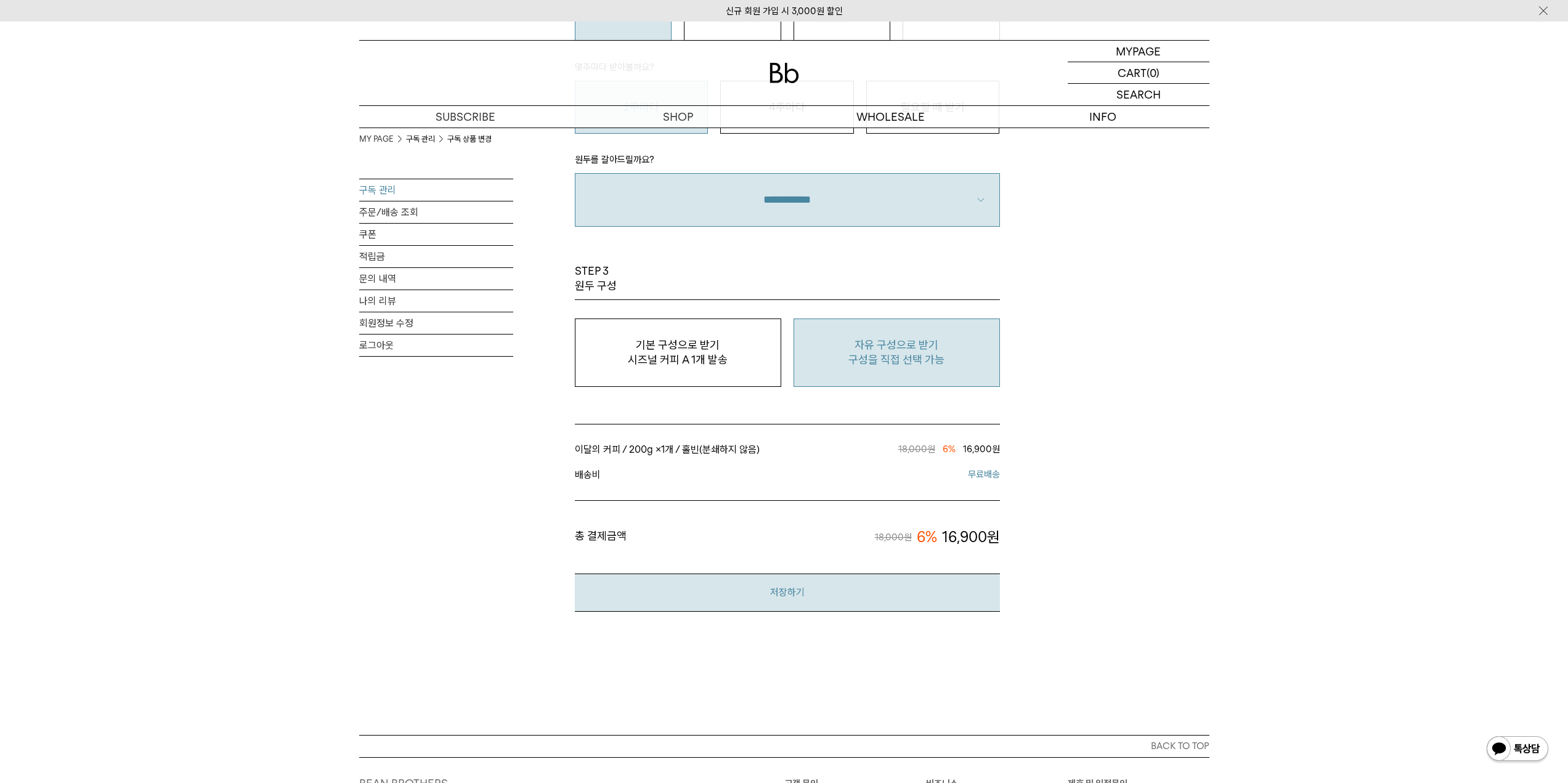
click at [875, 599] on button "저장하기" at bounding box center [787, 592] width 425 height 38
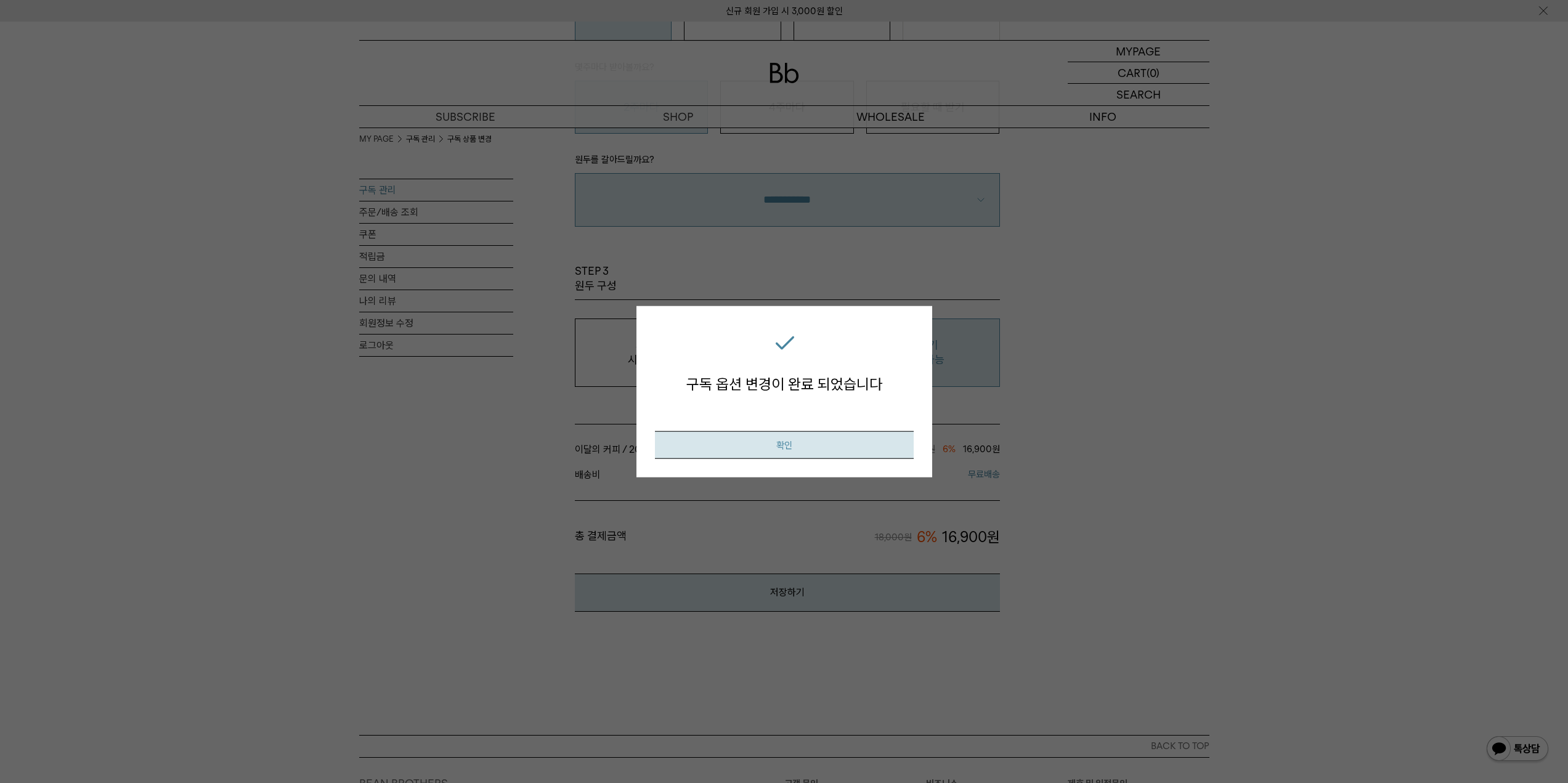
click at [852, 439] on button "확인" at bounding box center [784, 445] width 259 height 28
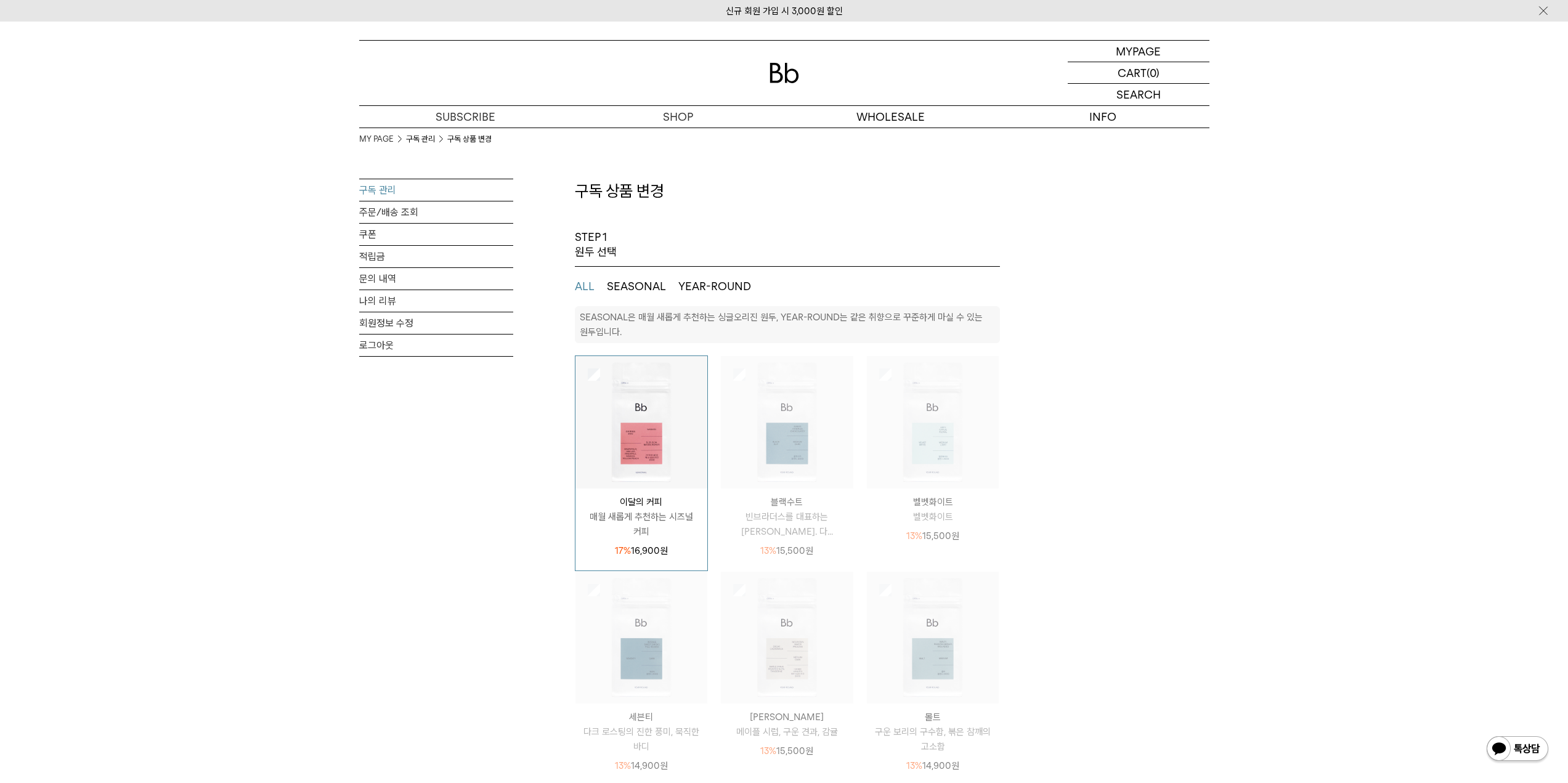
select select "**"
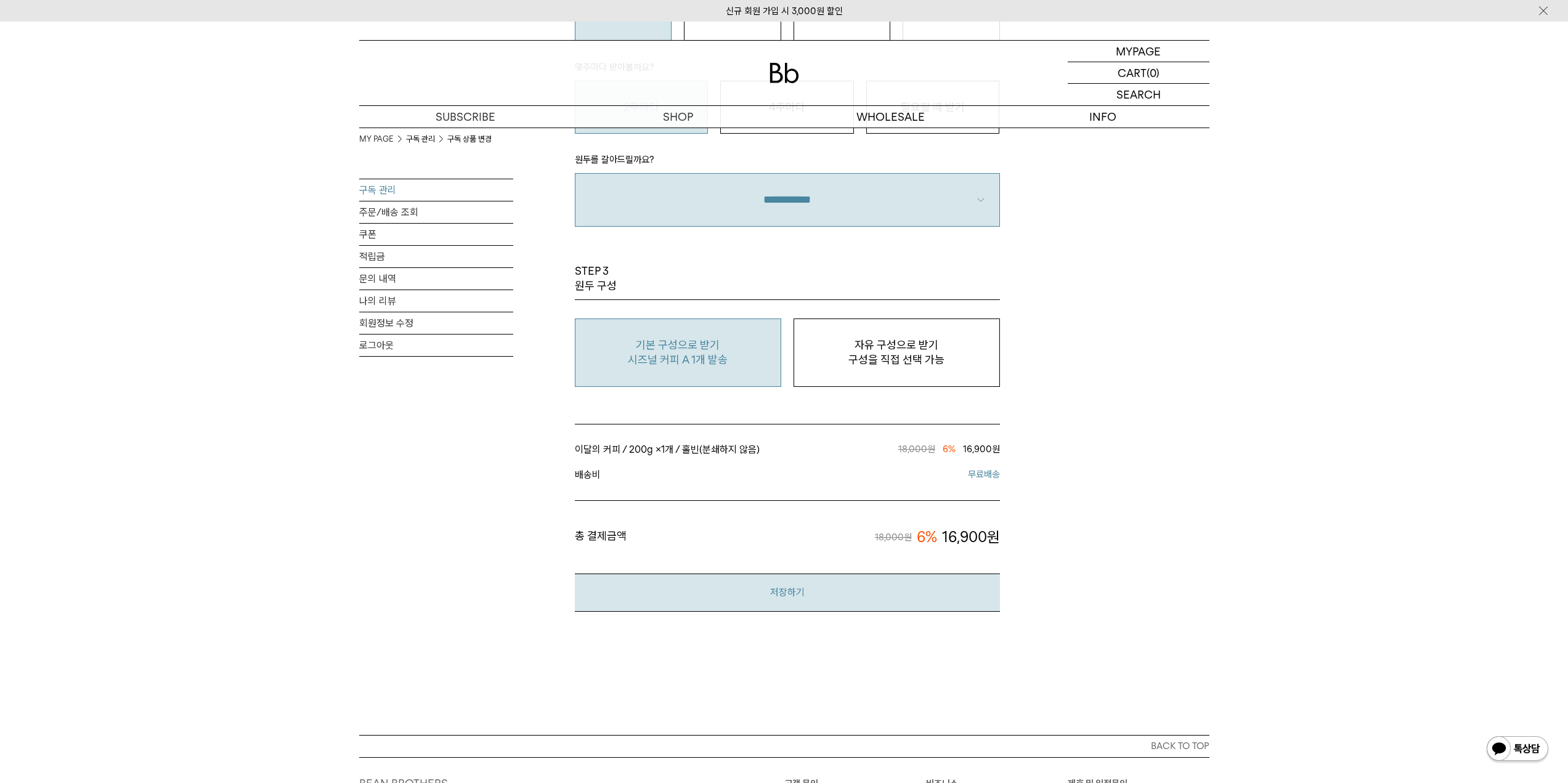
click at [880, 595] on button "저장하기" at bounding box center [787, 592] width 425 height 38
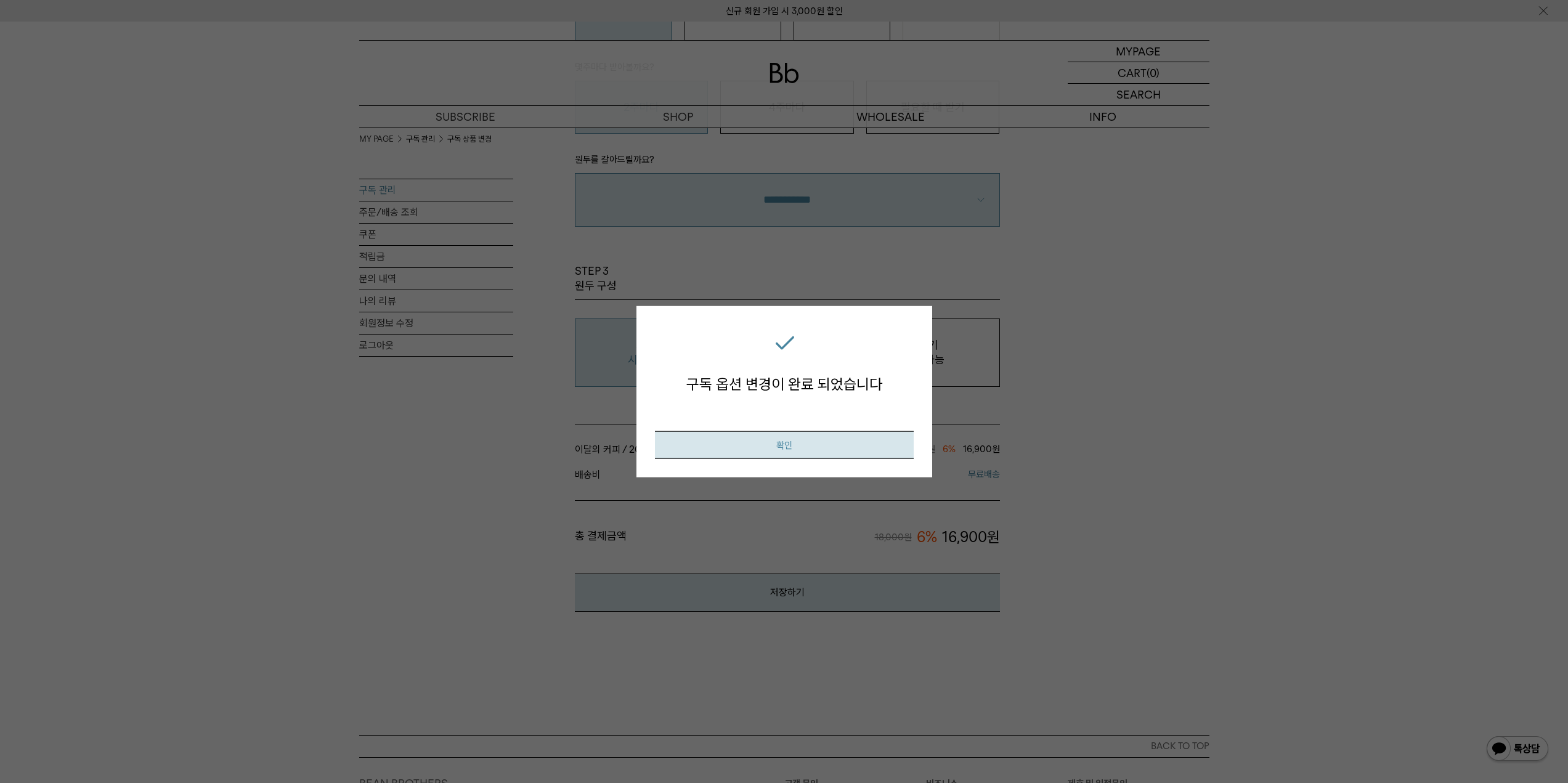
click at [862, 443] on button "확인" at bounding box center [784, 445] width 259 height 28
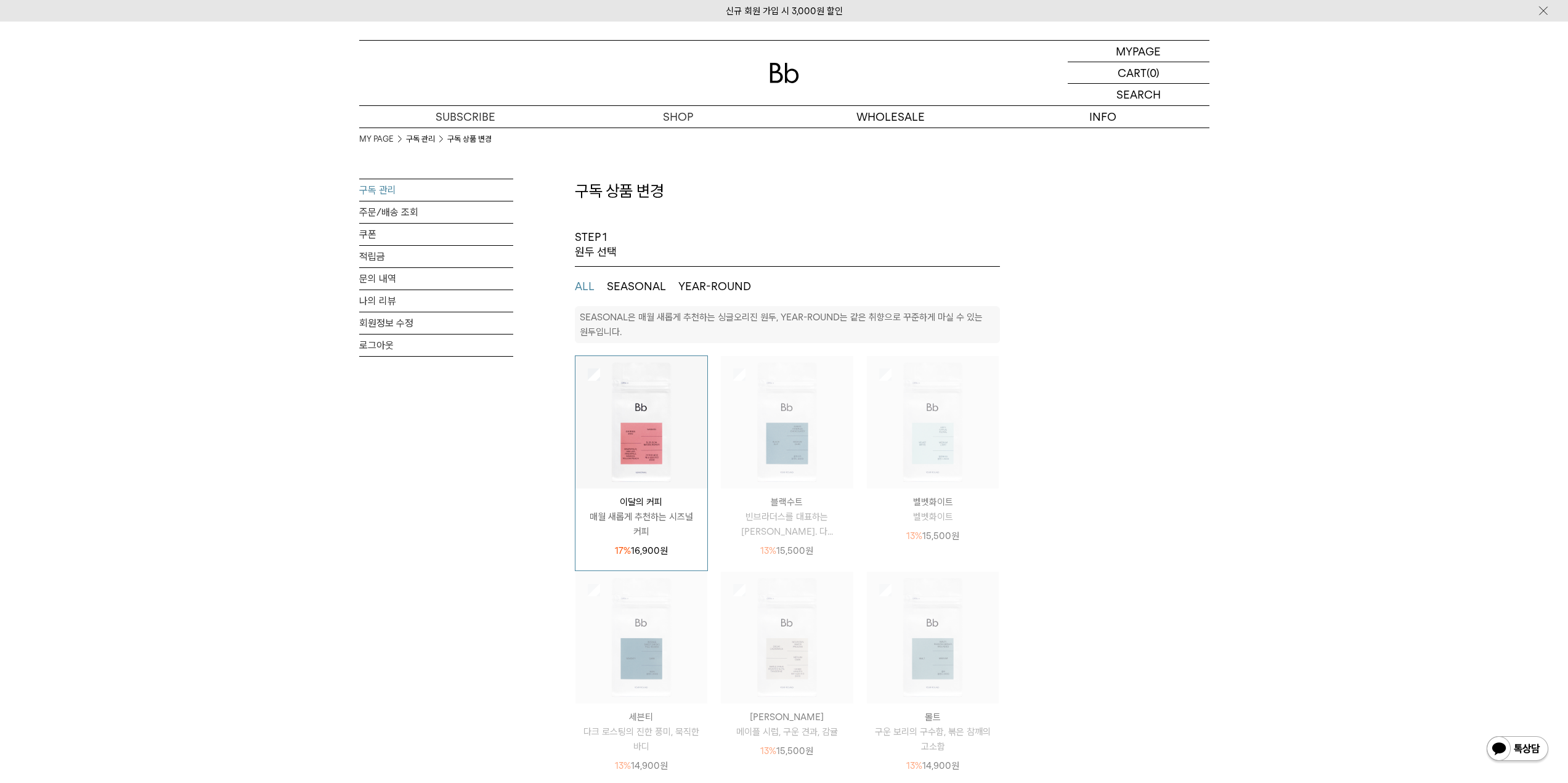
select select "**"
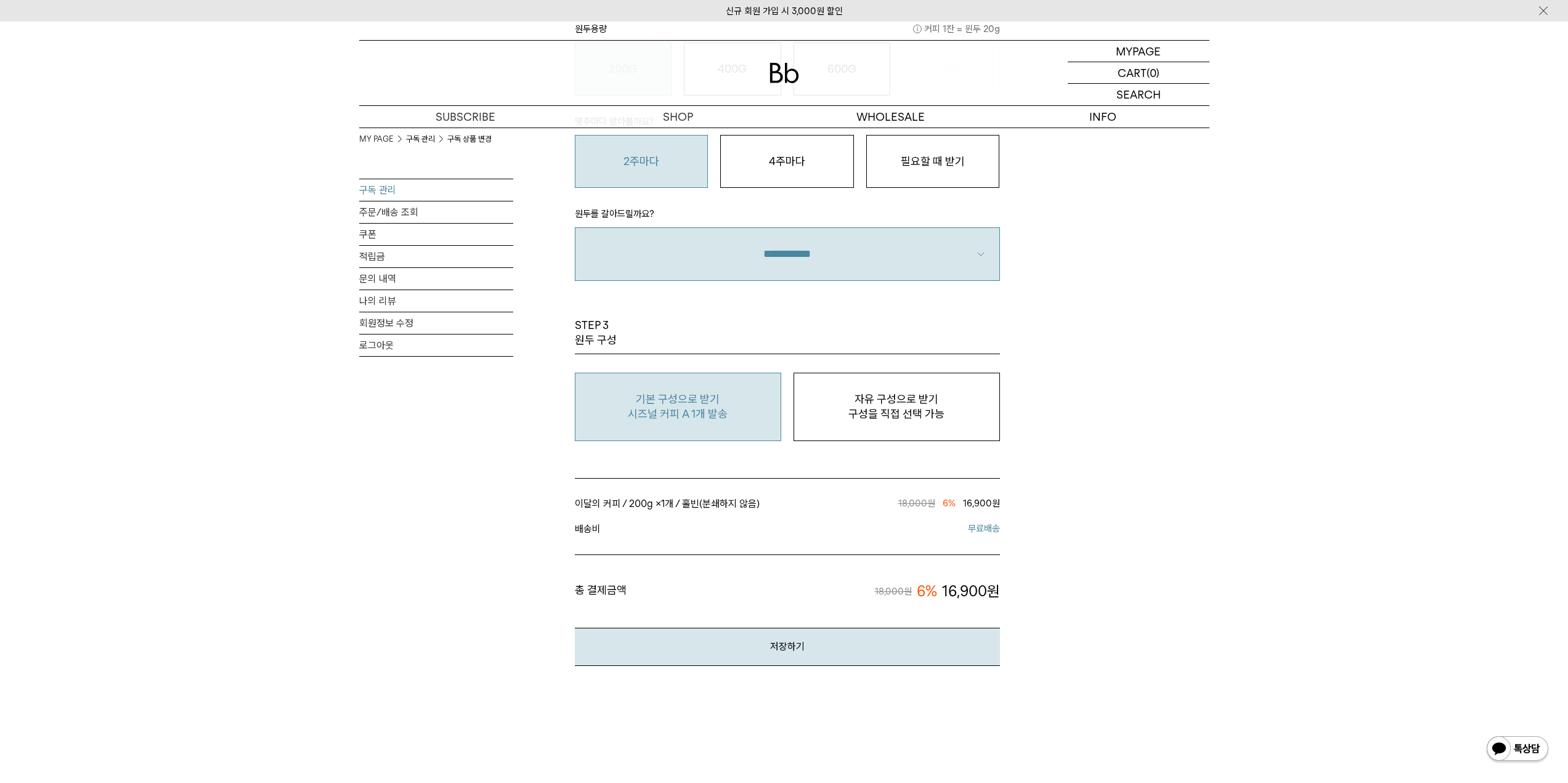
scroll to position [863, 0]
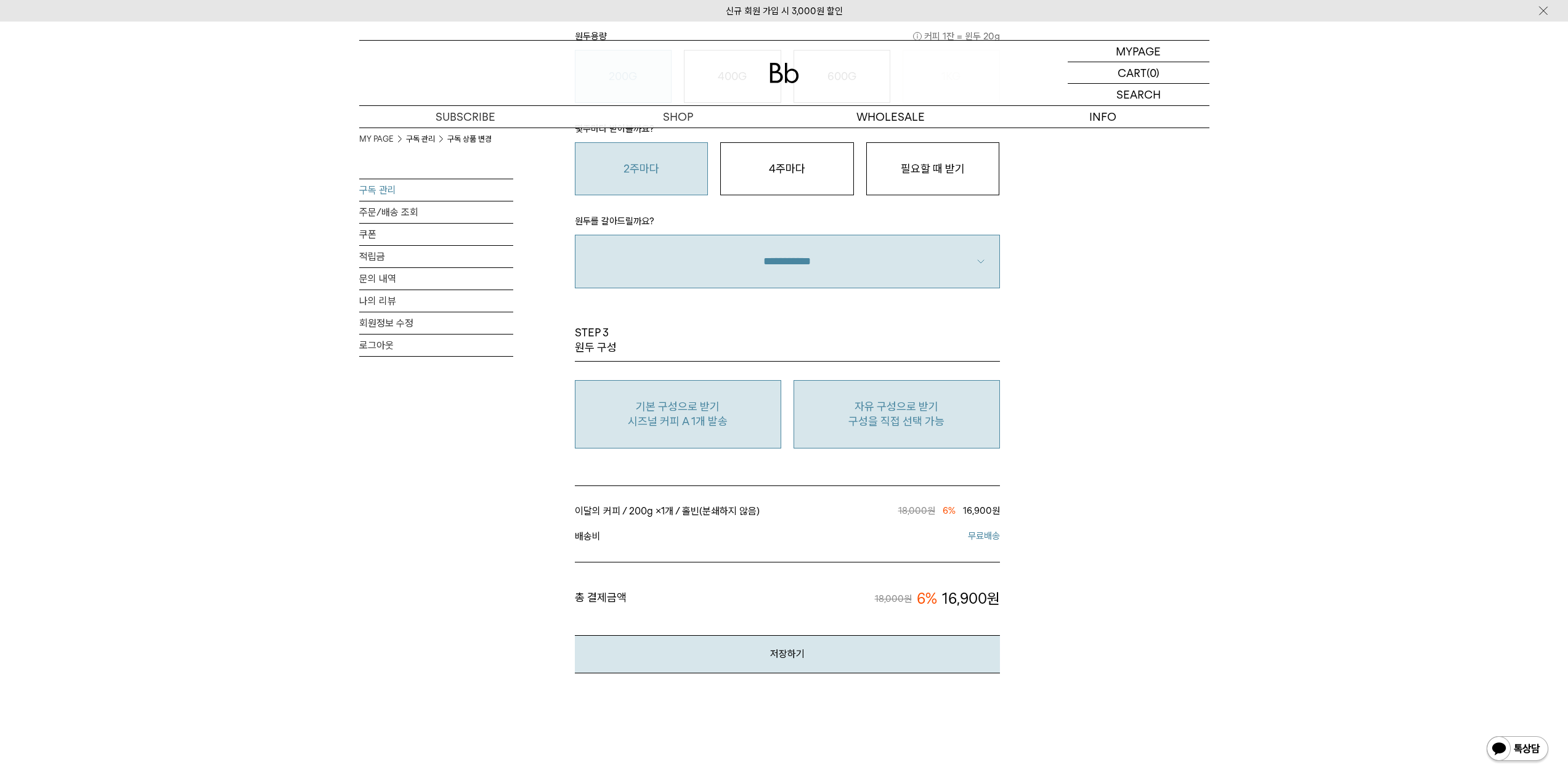
click at [872, 404] on p "자유 구성으로 받기" at bounding box center [897, 406] width 193 height 15
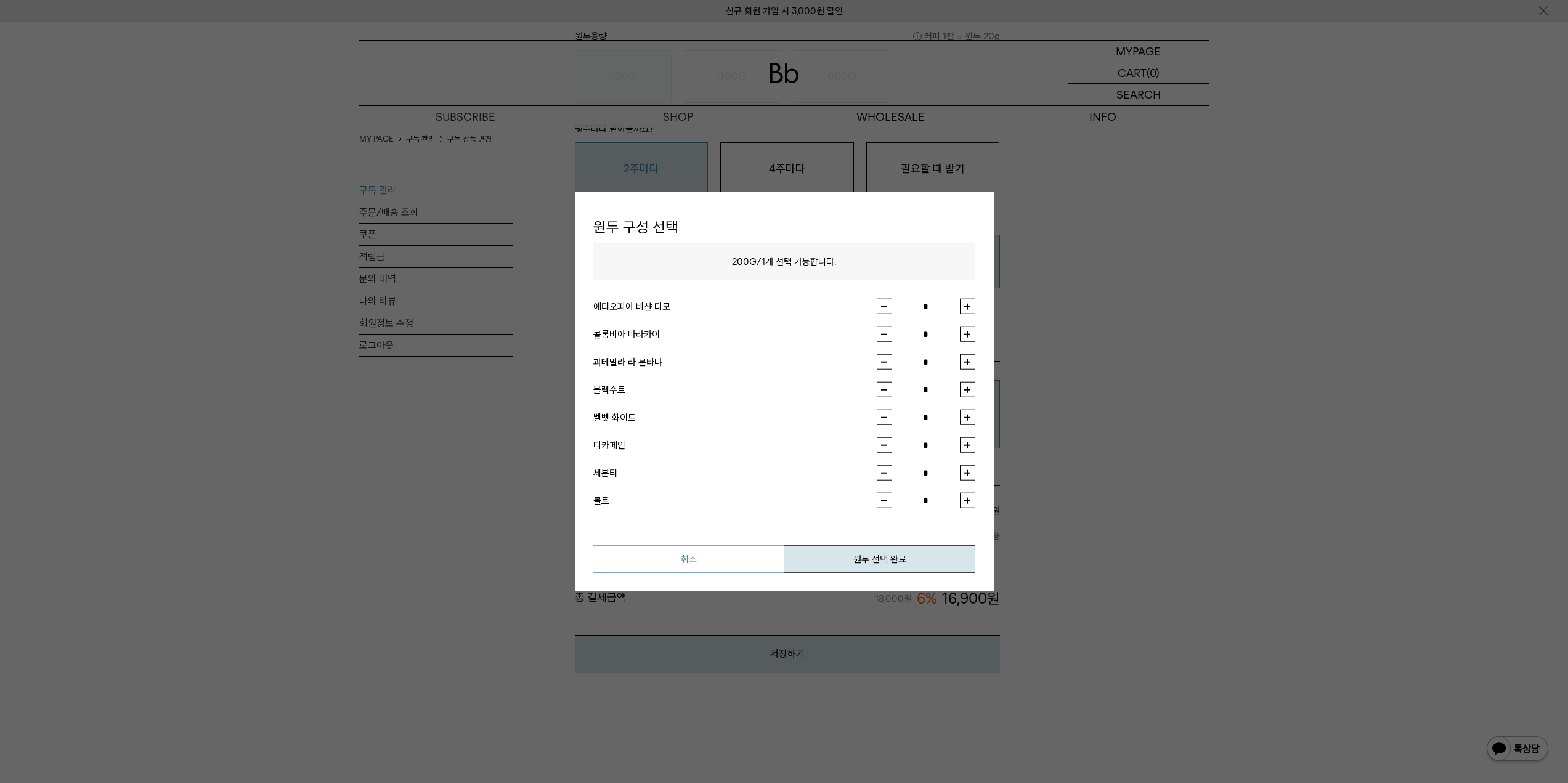
click at [733, 562] on button "취소" at bounding box center [689, 560] width 191 height 28
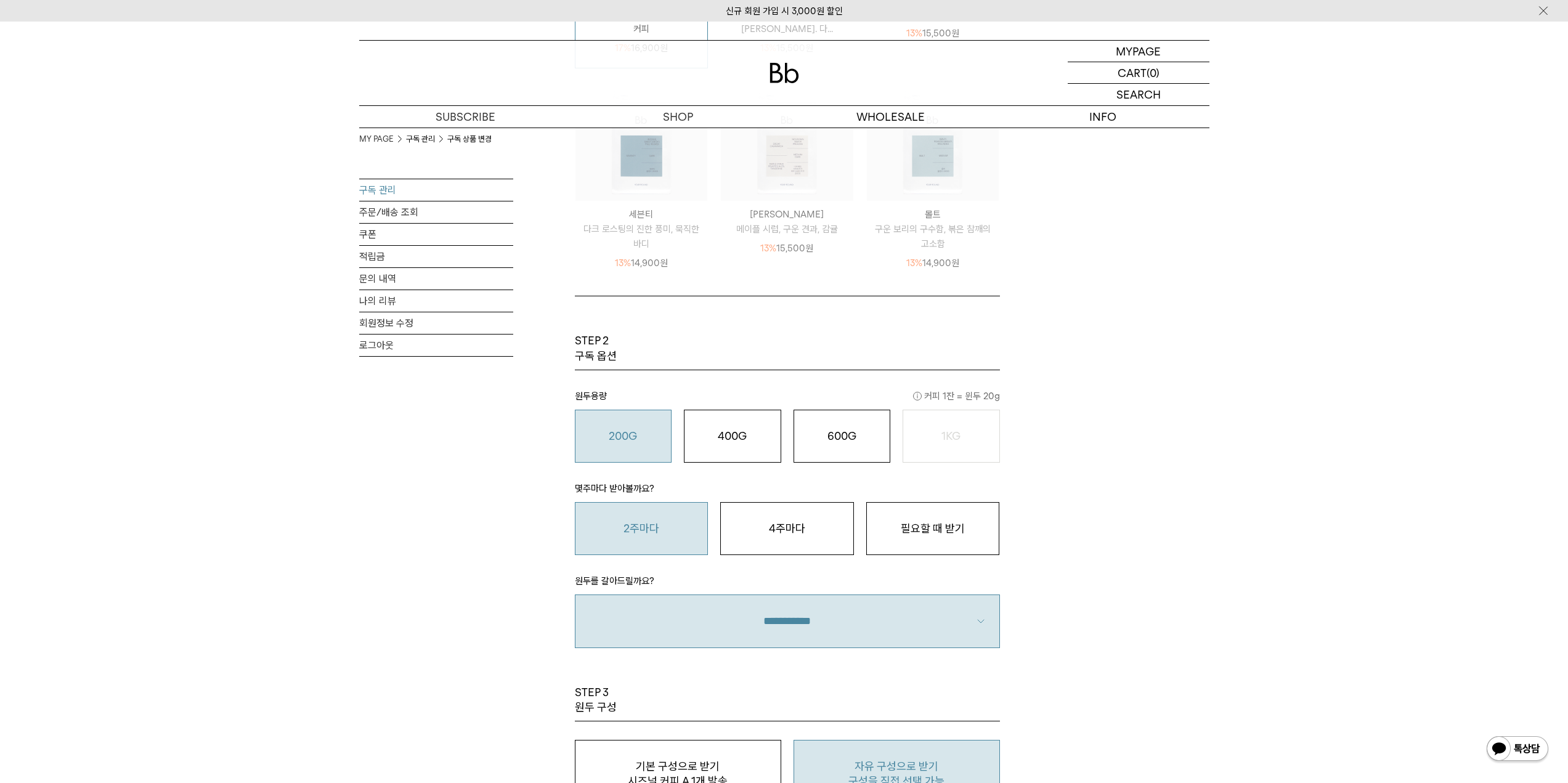
scroll to position [432, 0]
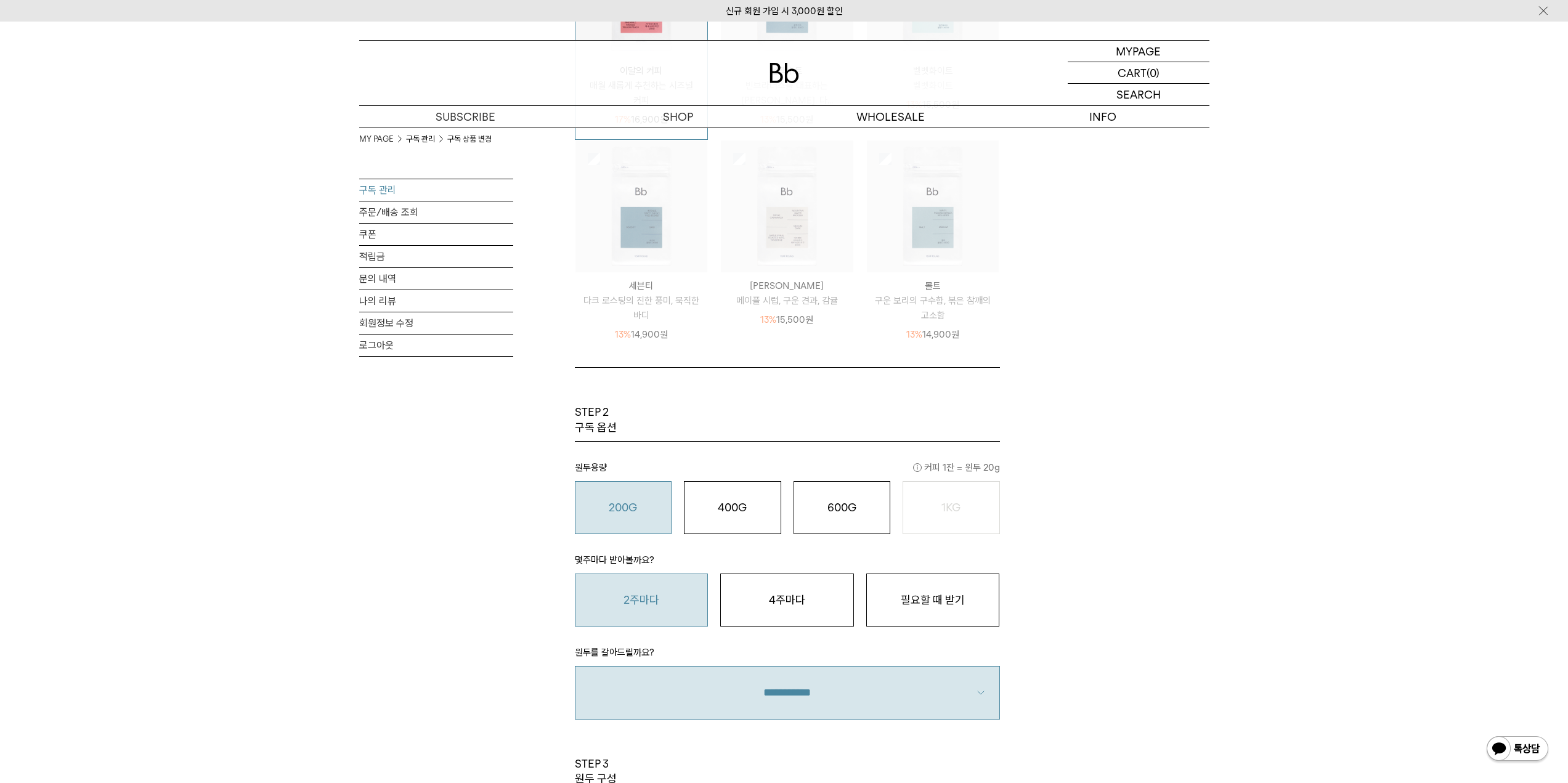
click at [380, 188] on link "구독 관리" at bounding box center [435, 190] width 154 height 21
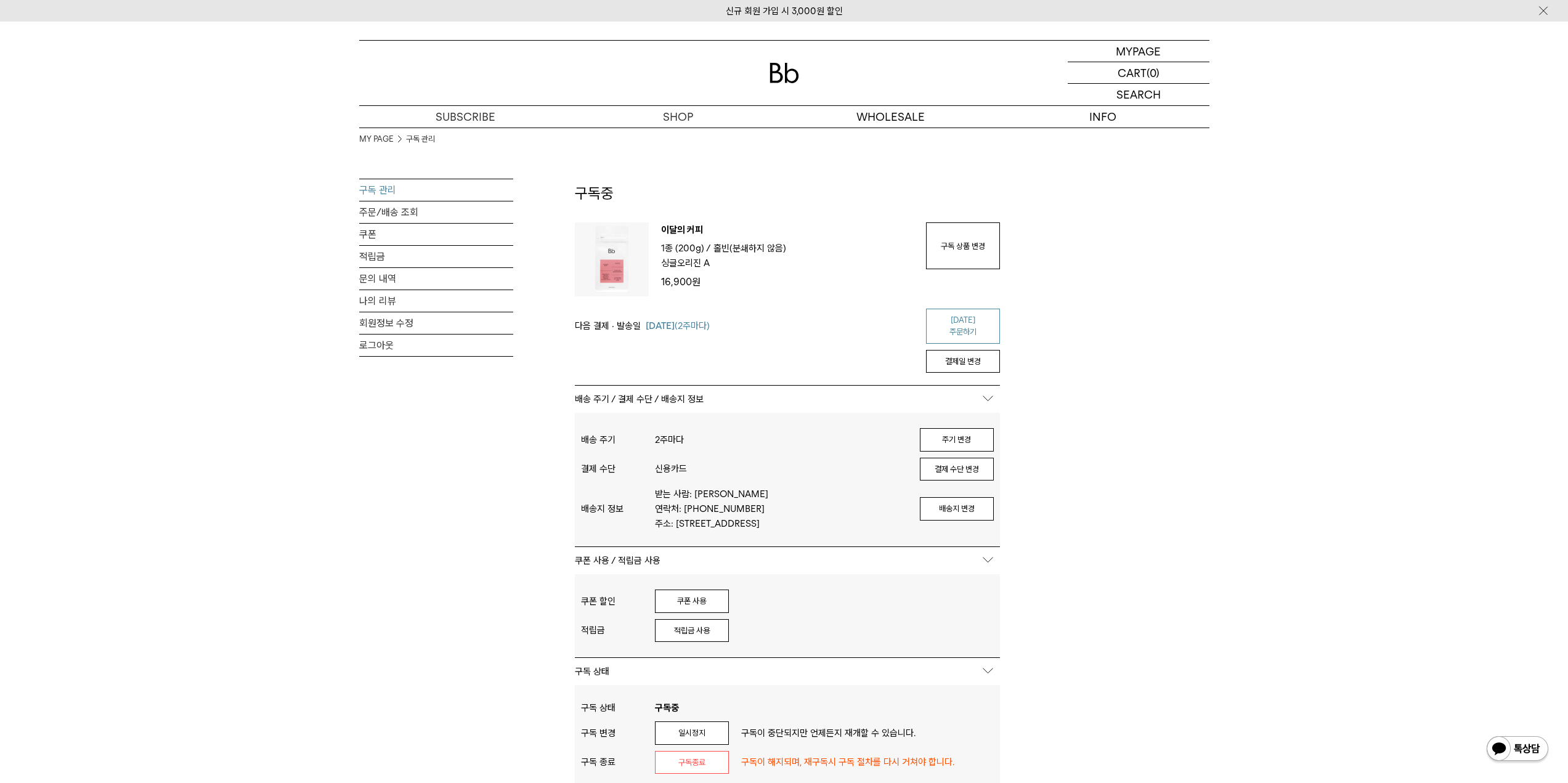
click at [977, 320] on link "[DATE] 주문하기" at bounding box center [963, 326] width 74 height 35
click at [1460, 461] on div "MY PAGE 구독 관리 구독 관리 주문/배송 조회 쿠폰 적립금 문의 내역 나의 리뷰 회원정보 수정 로그아웃 구독중 구독 번호 : 54966 …" at bounding box center [784, 571] width 1568 height 886
click at [1385, 475] on div "MY PAGE 구독 관리 구독 관리 주문/배송 조회 쿠폰 적립금 문의 내역 나의 리뷰 회원정보 수정 로그아웃 구독중 구독 번호 : 54966 …" at bounding box center [784, 571] width 1568 height 886
